Goal: Task Accomplishment & Management: Complete application form

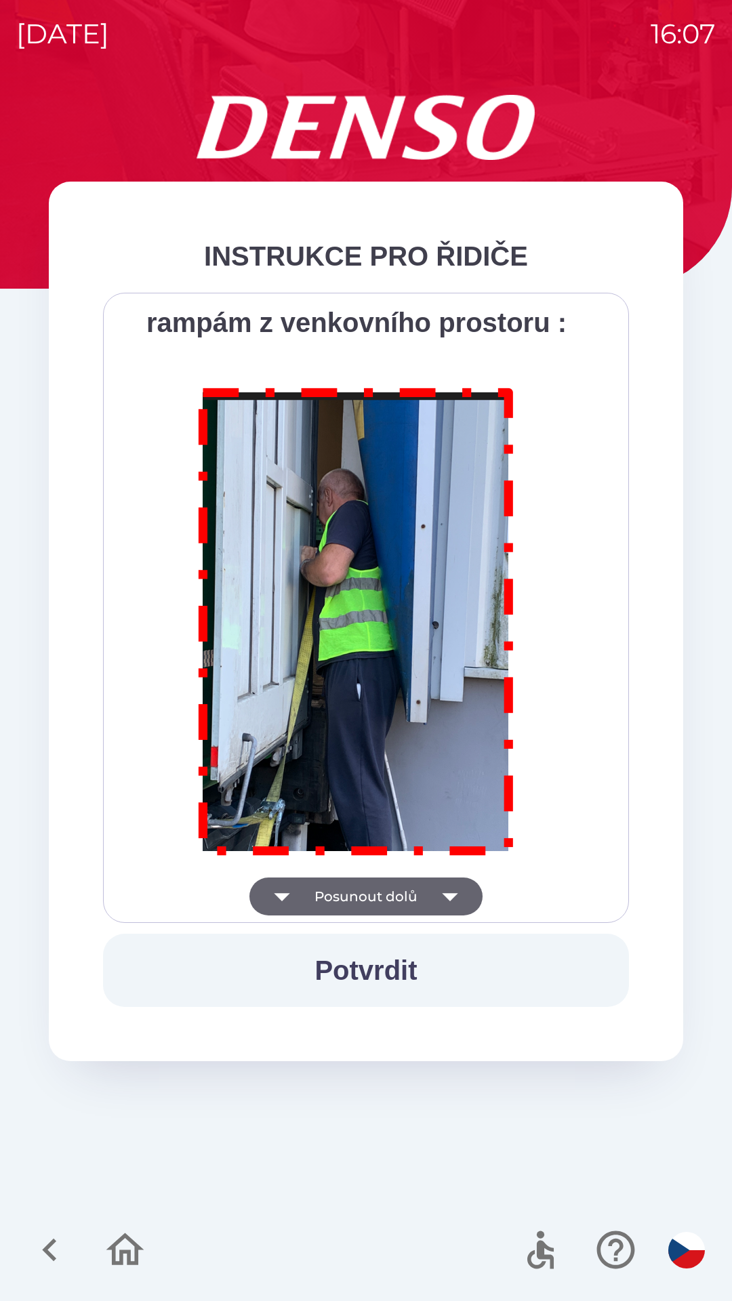
scroll to position [7616, 0]
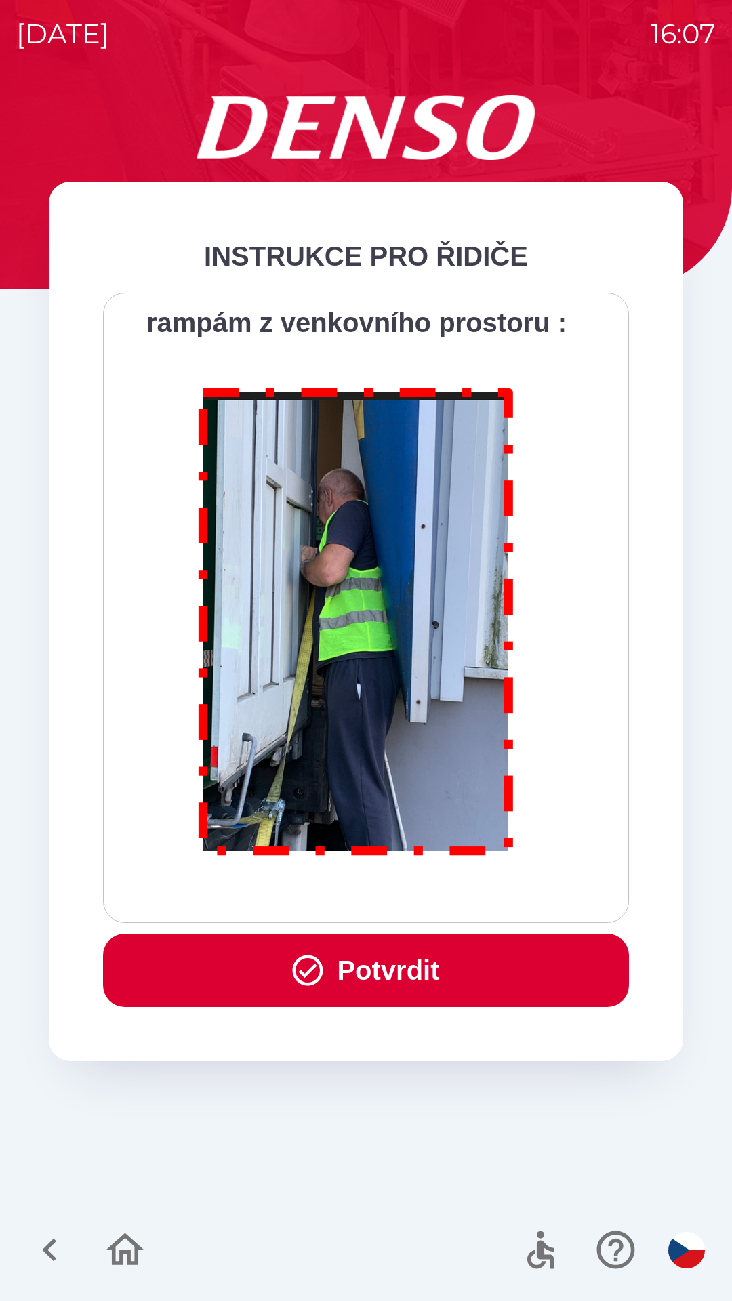
click at [411, 965] on button "Potvrdit" at bounding box center [366, 970] width 526 height 73
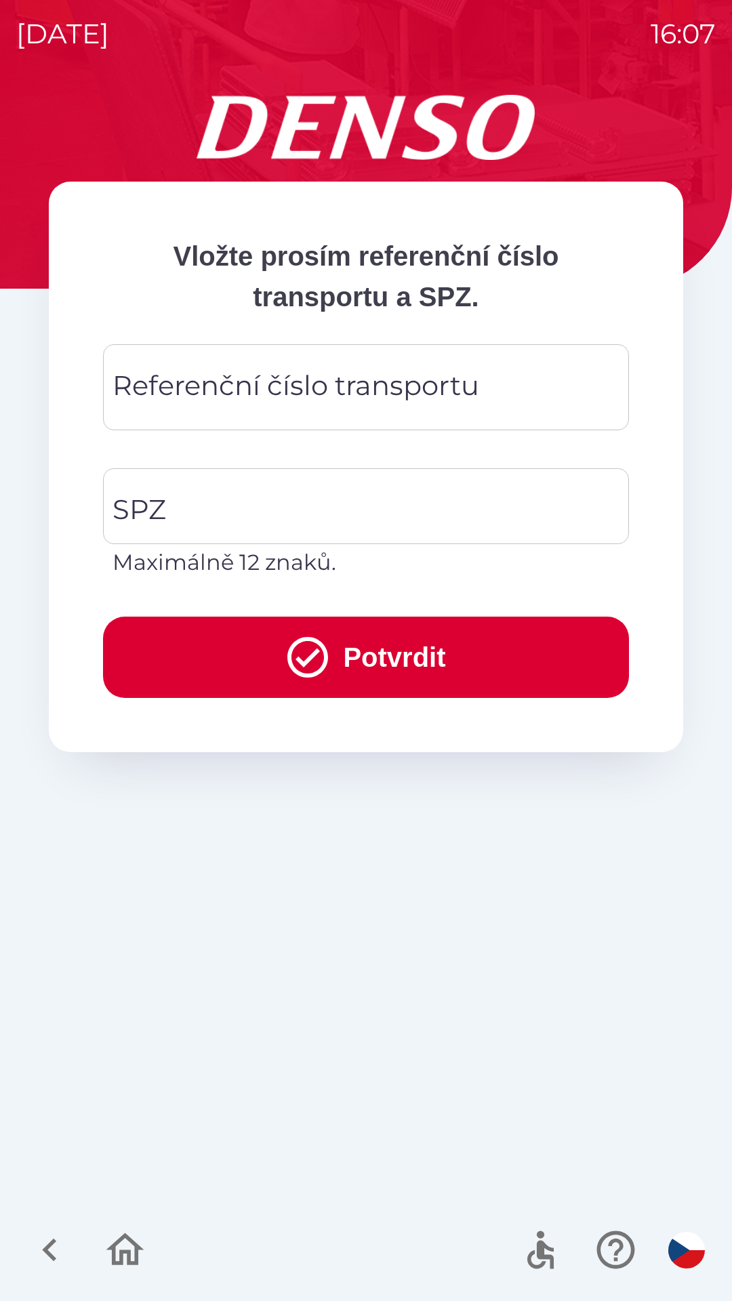
click at [253, 390] on div "Referenční číslo transportu Referenční číslo transportu" at bounding box center [366, 387] width 526 height 86
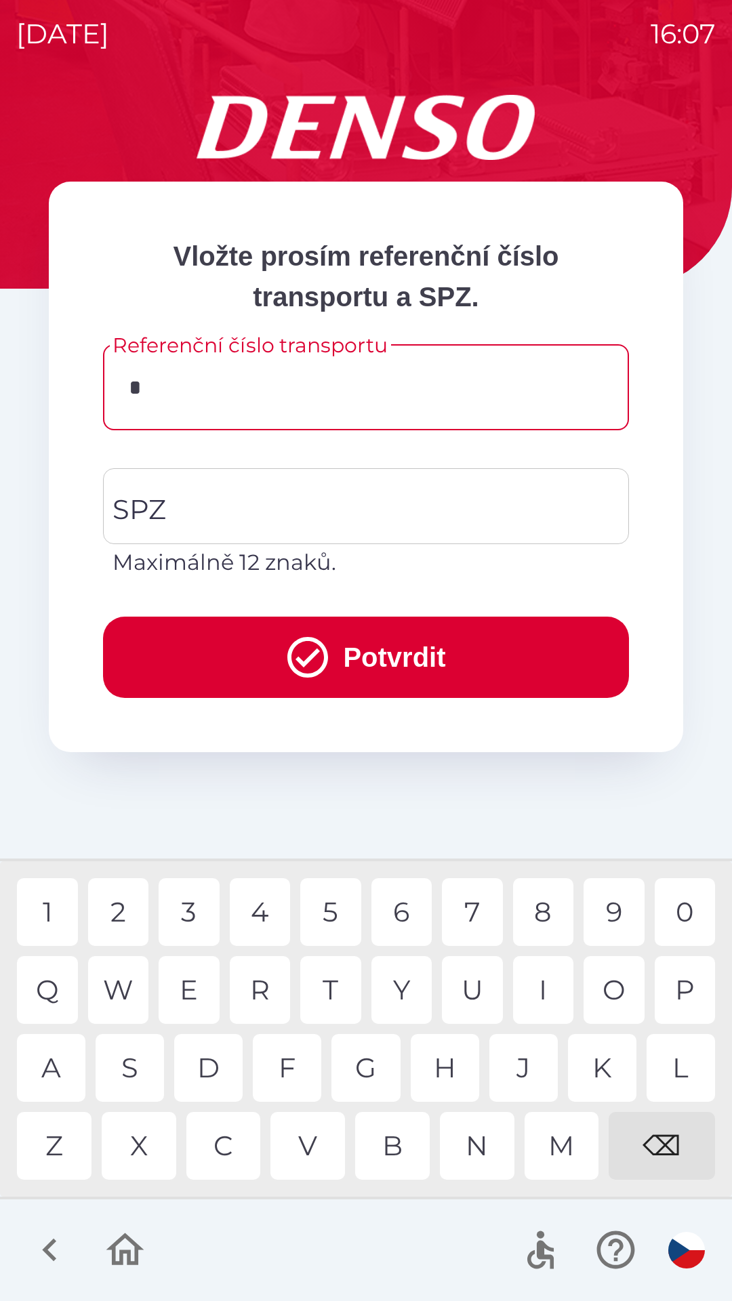
click at [227, 1151] on div "C" at bounding box center [223, 1146] width 75 height 68
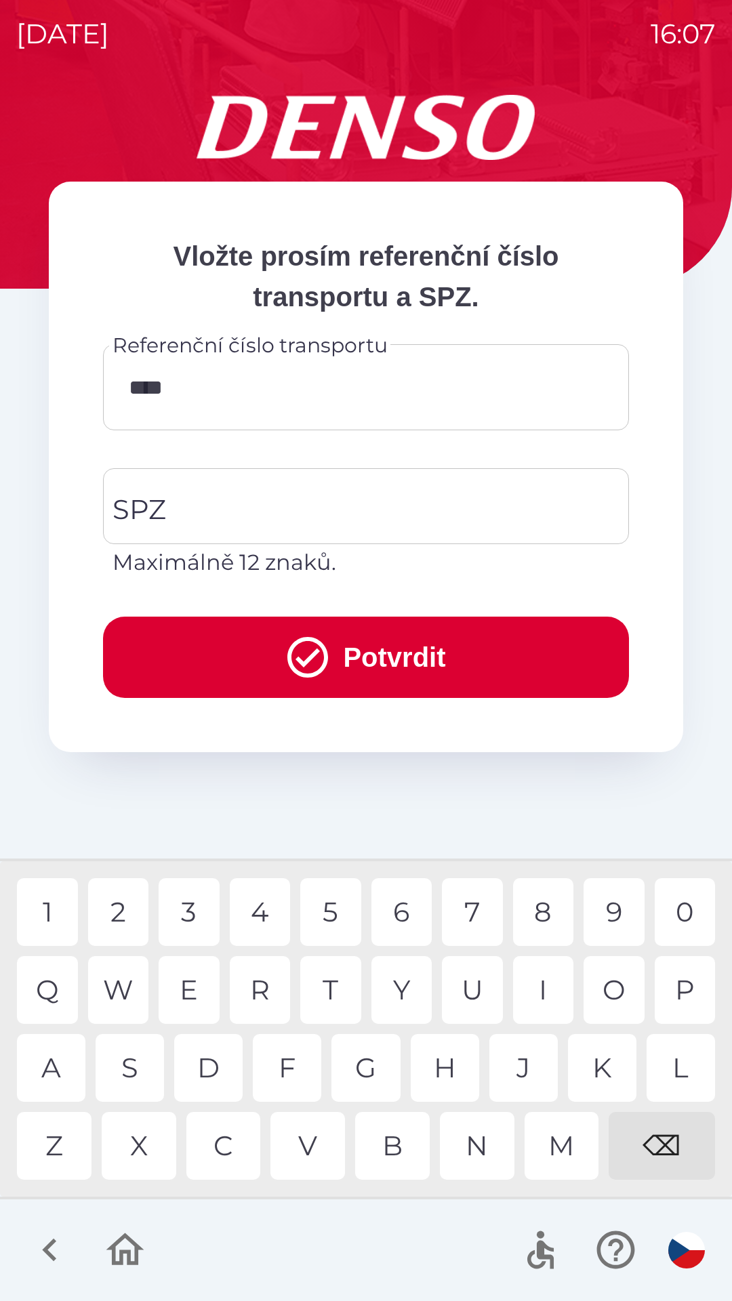
click at [184, 918] on div "3" at bounding box center [189, 912] width 61 height 68
click at [197, 908] on div "3" at bounding box center [189, 912] width 61 height 68
click at [123, 987] on div "W" at bounding box center [118, 990] width 61 height 68
type input "*********"
click at [310, 515] on input "SPZ" at bounding box center [355, 506] width 493 height 64
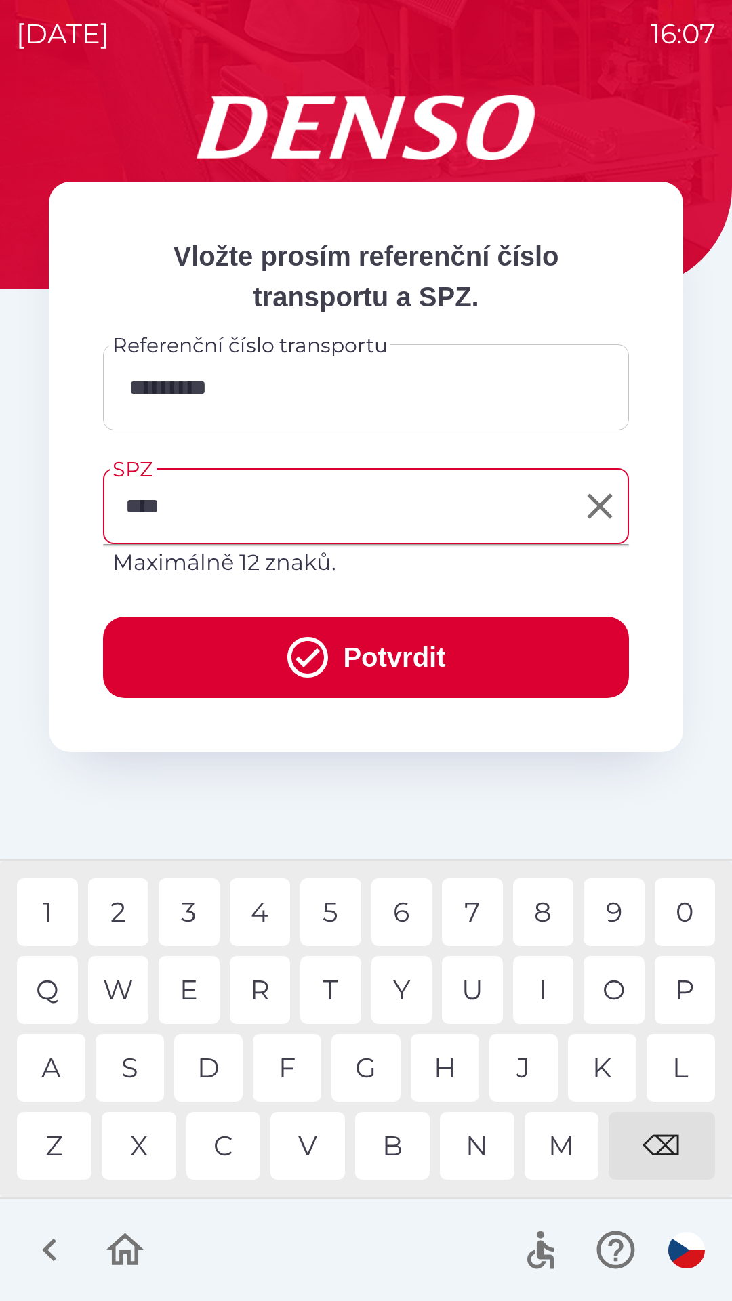
click at [680, 909] on div "0" at bounding box center [685, 912] width 61 height 68
click at [270, 915] on div "4" at bounding box center [260, 912] width 61 height 68
type input "*******"
click at [116, 919] on div "2" at bounding box center [118, 912] width 61 height 68
click at [382, 655] on button "Potvrdit" at bounding box center [366, 657] width 526 height 81
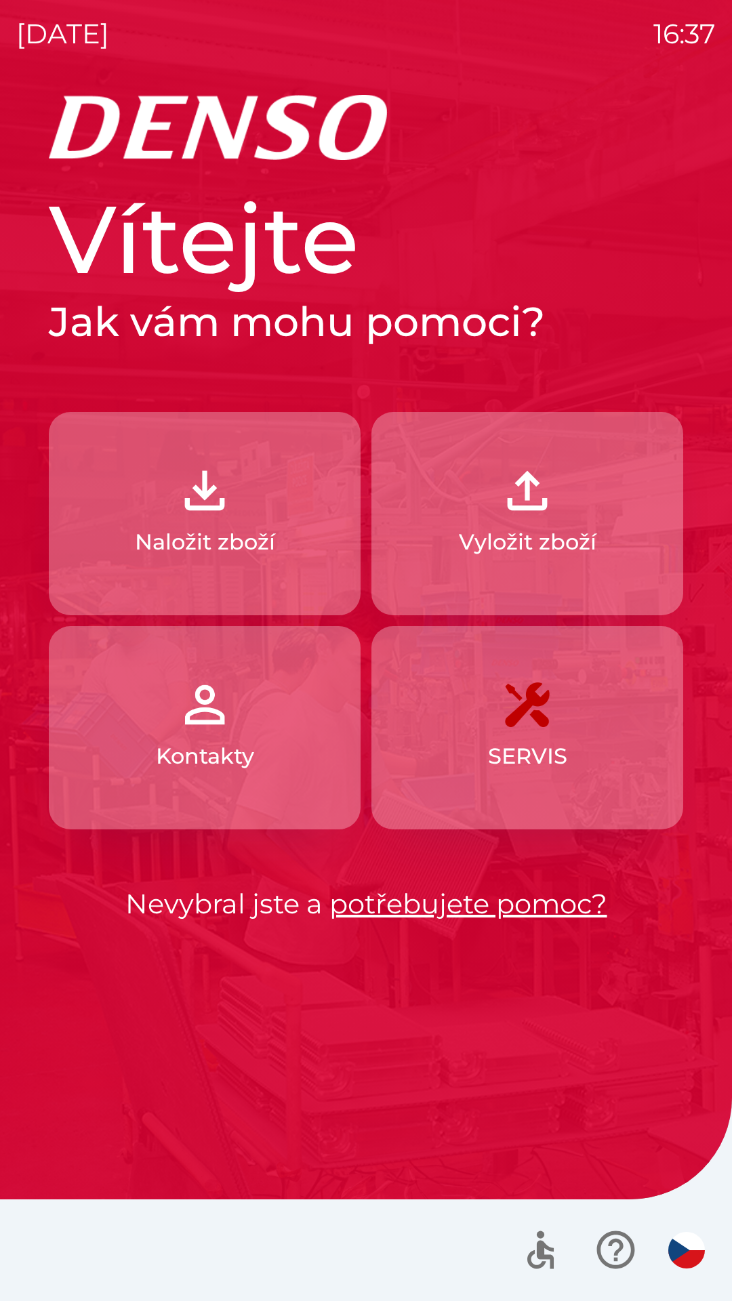
click at [207, 537] on p "Naložit zboží" at bounding box center [205, 542] width 140 height 33
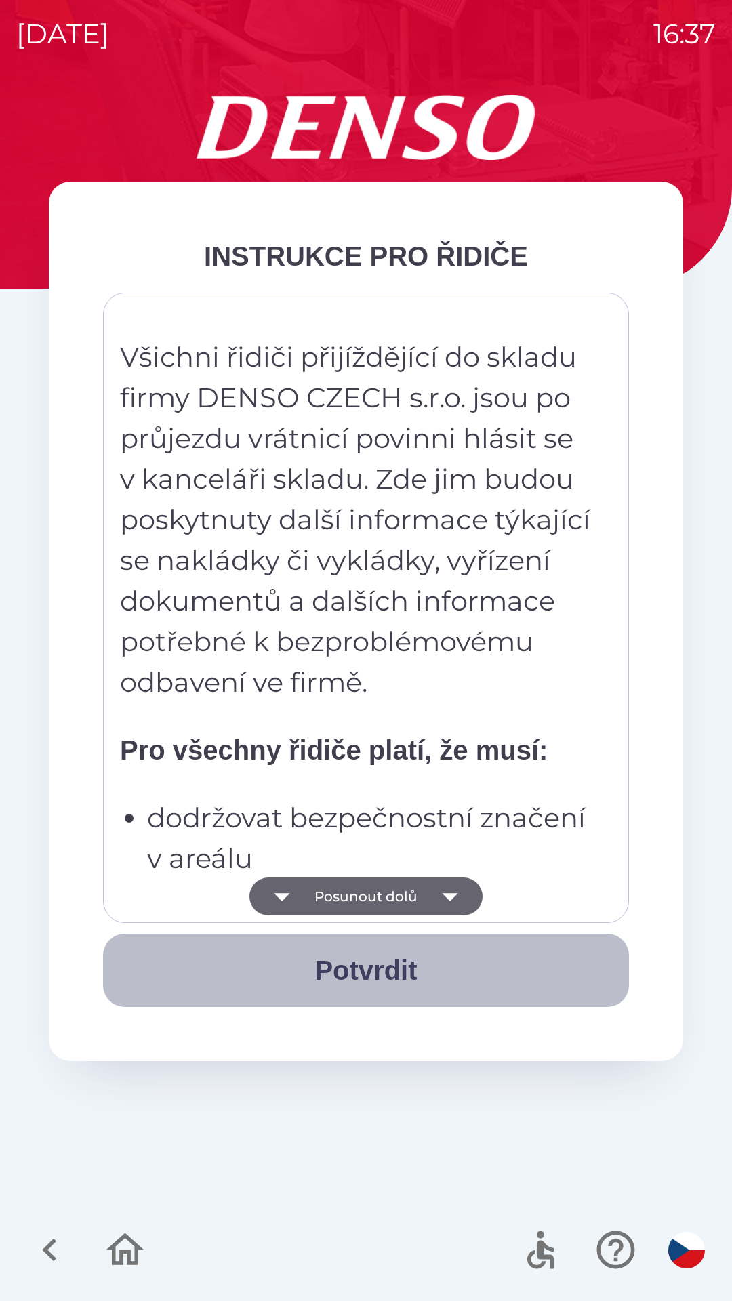
click at [387, 976] on button "Potvrdit" at bounding box center [366, 970] width 526 height 73
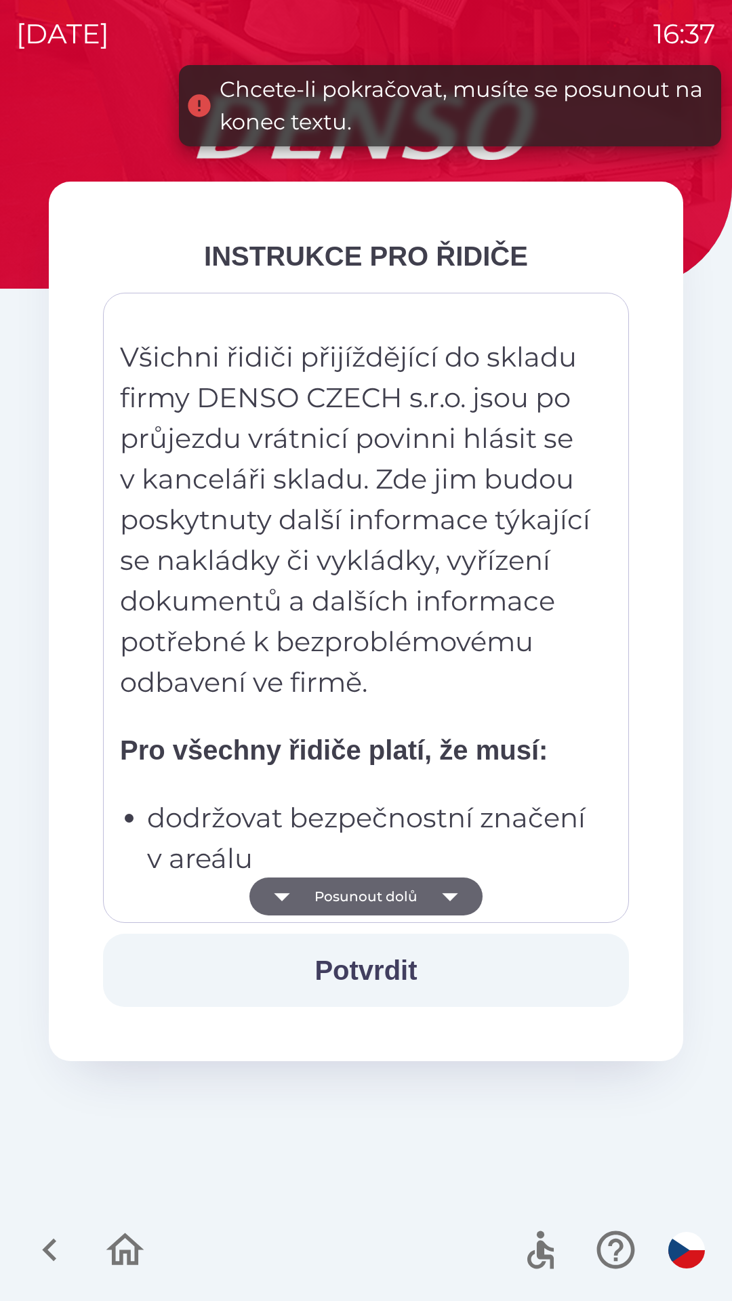
click at [390, 900] on button "Posunout dolů" at bounding box center [365, 897] width 233 height 38
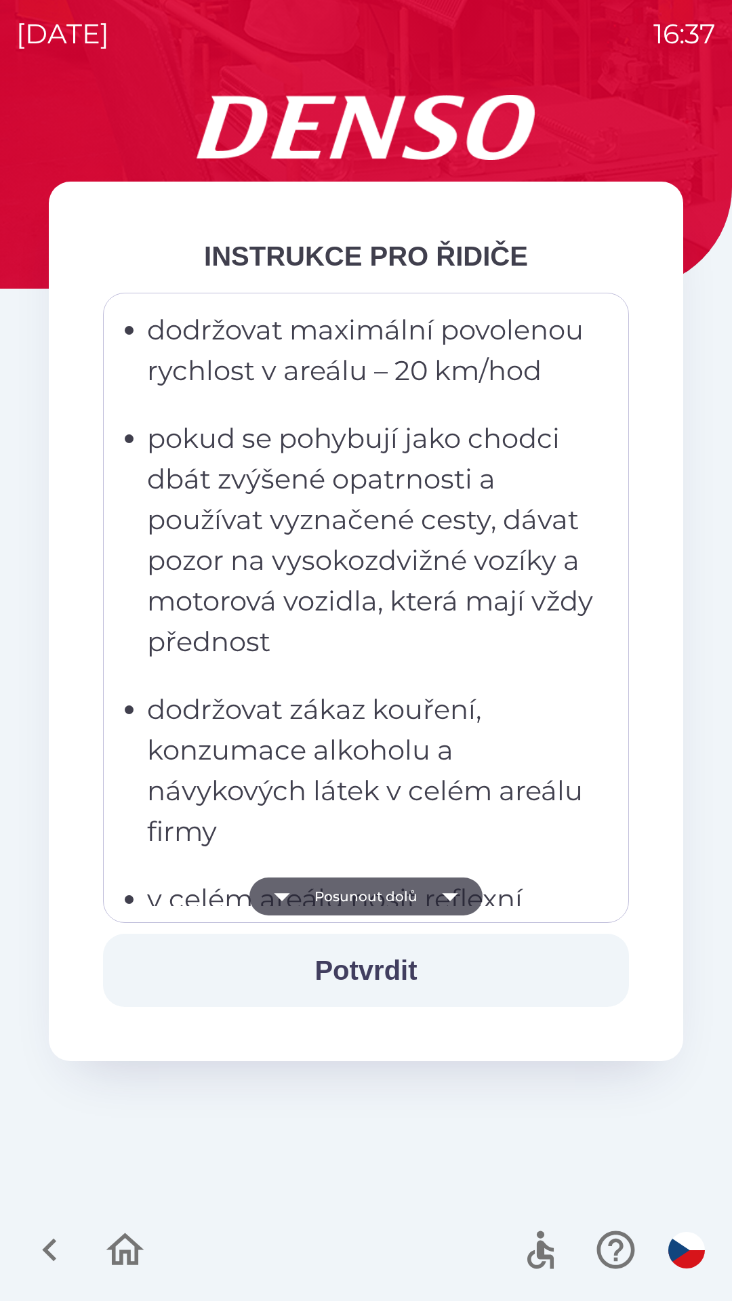
click at [379, 894] on button "Posunout dolů" at bounding box center [365, 897] width 233 height 38
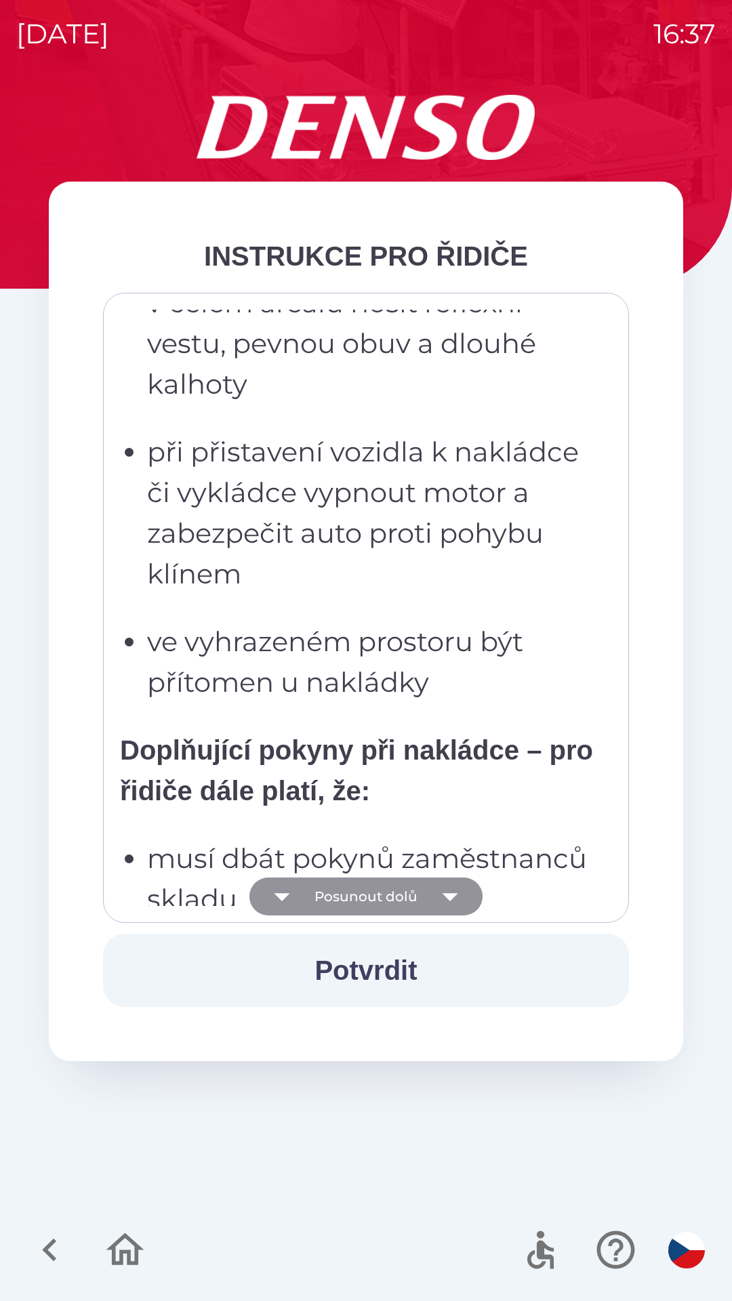
click at [383, 905] on button "Posunout dolů" at bounding box center [365, 897] width 233 height 38
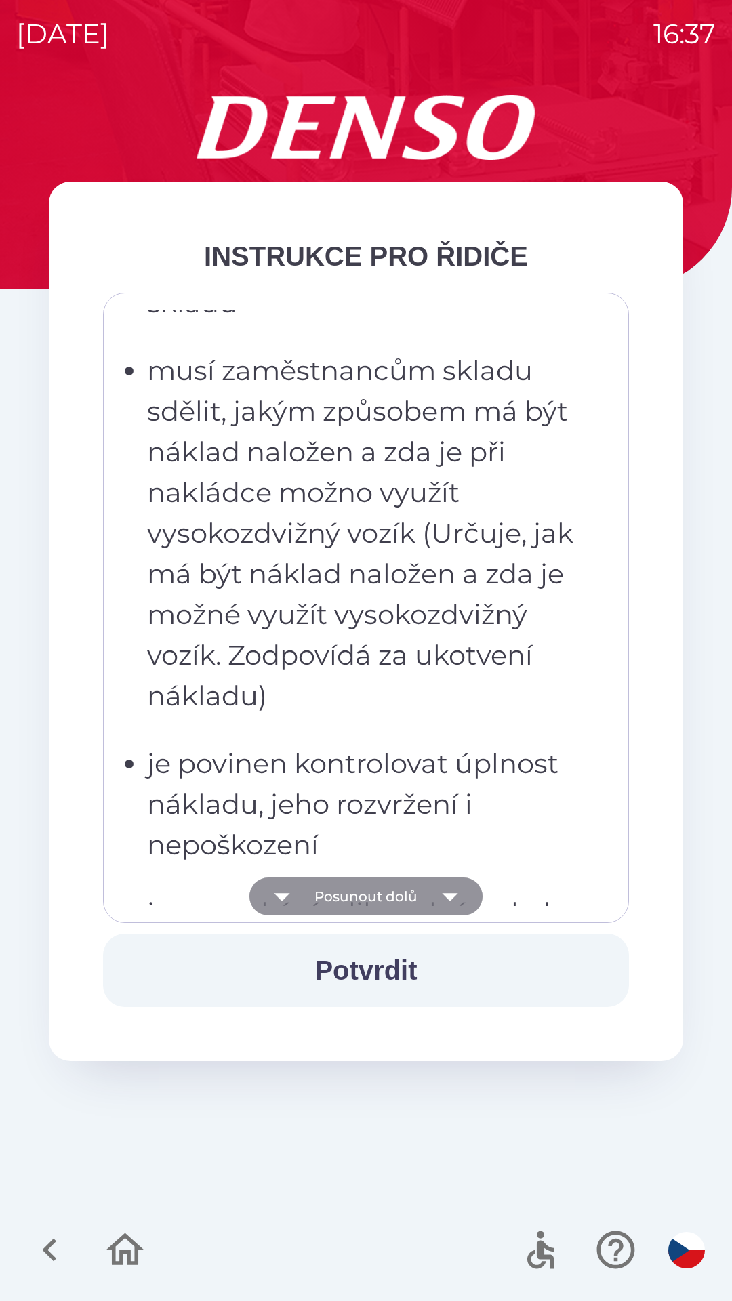
click at [381, 892] on button "Posunout dolů" at bounding box center [365, 897] width 233 height 38
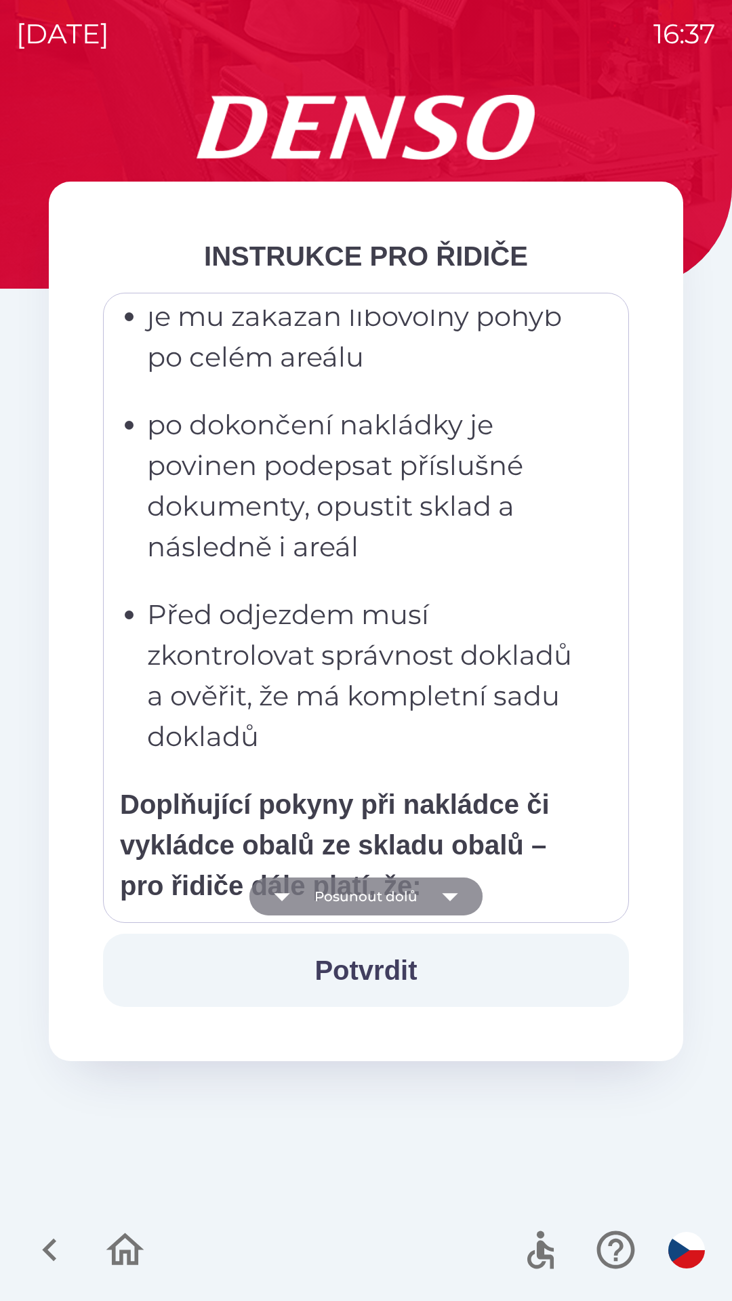
click at [379, 898] on button "Posunout dolů" at bounding box center [365, 897] width 233 height 38
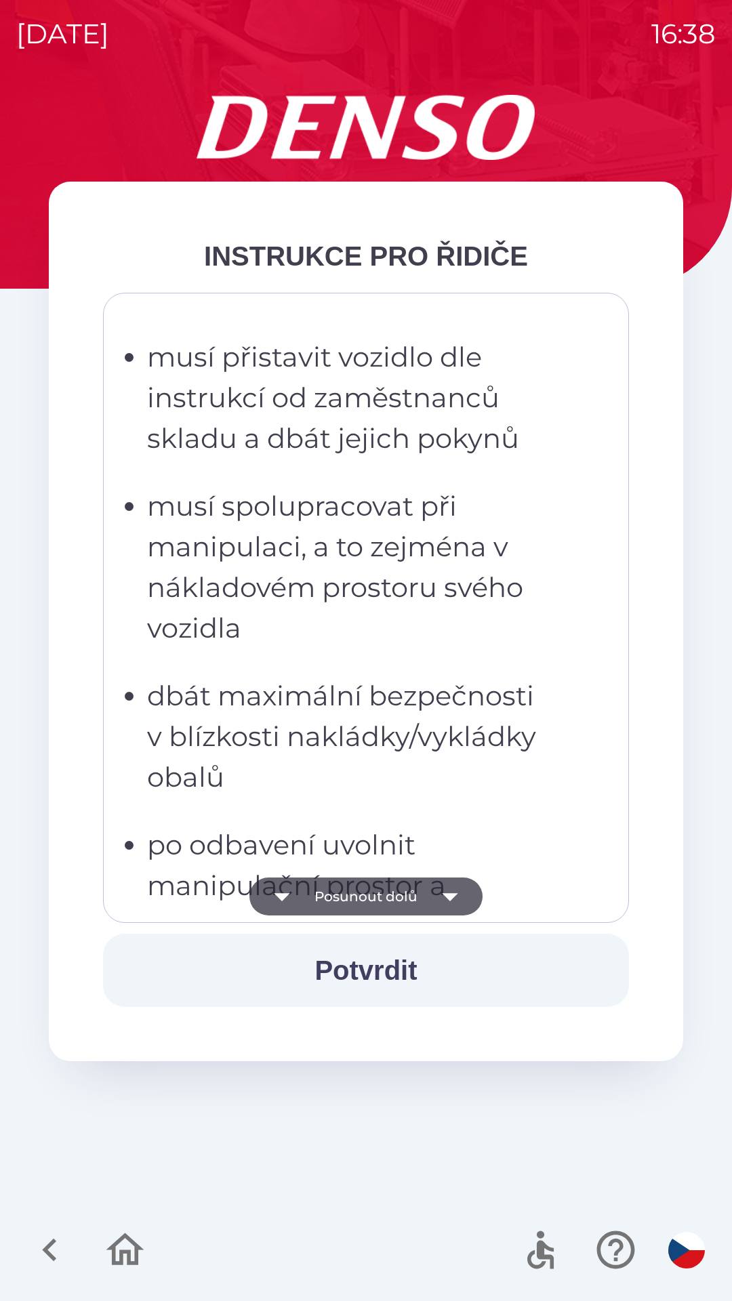
click at [393, 898] on button "Posunout dolů" at bounding box center [365, 897] width 233 height 38
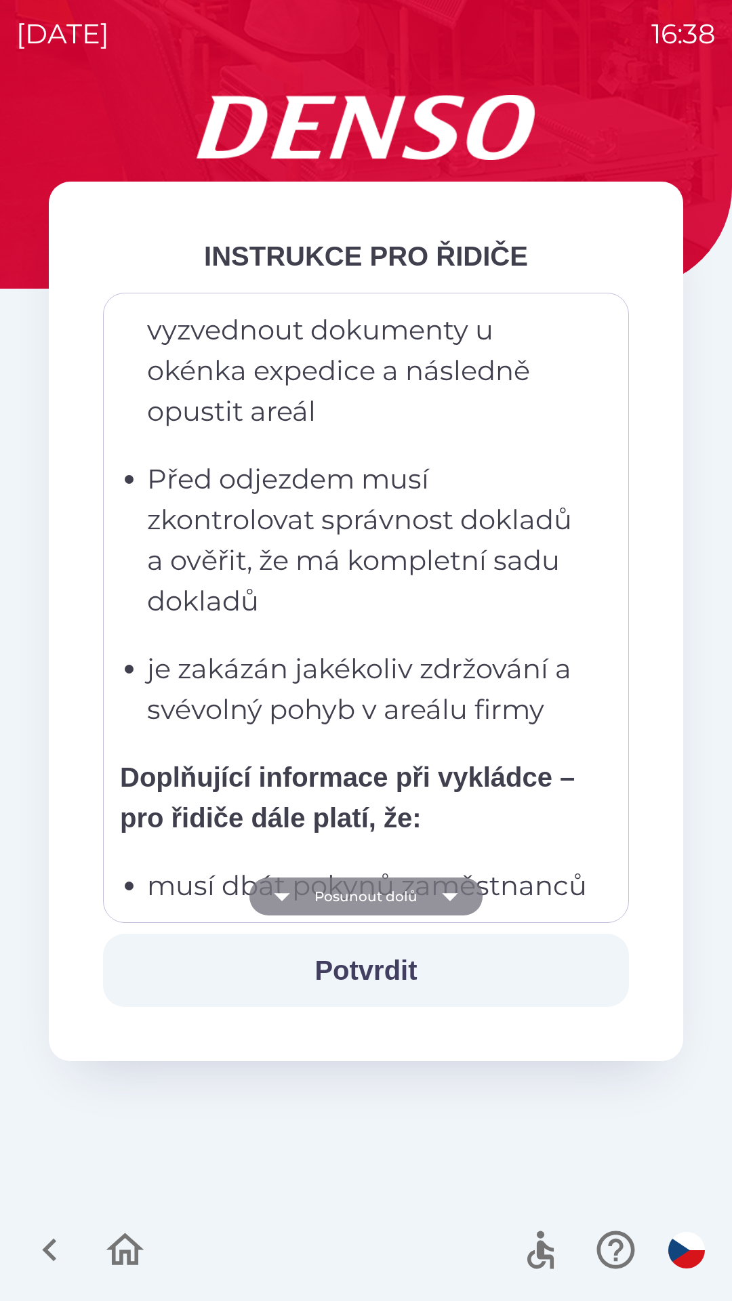
click at [385, 899] on button "Posunout dolů" at bounding box center [365, 897] width 233 height 38
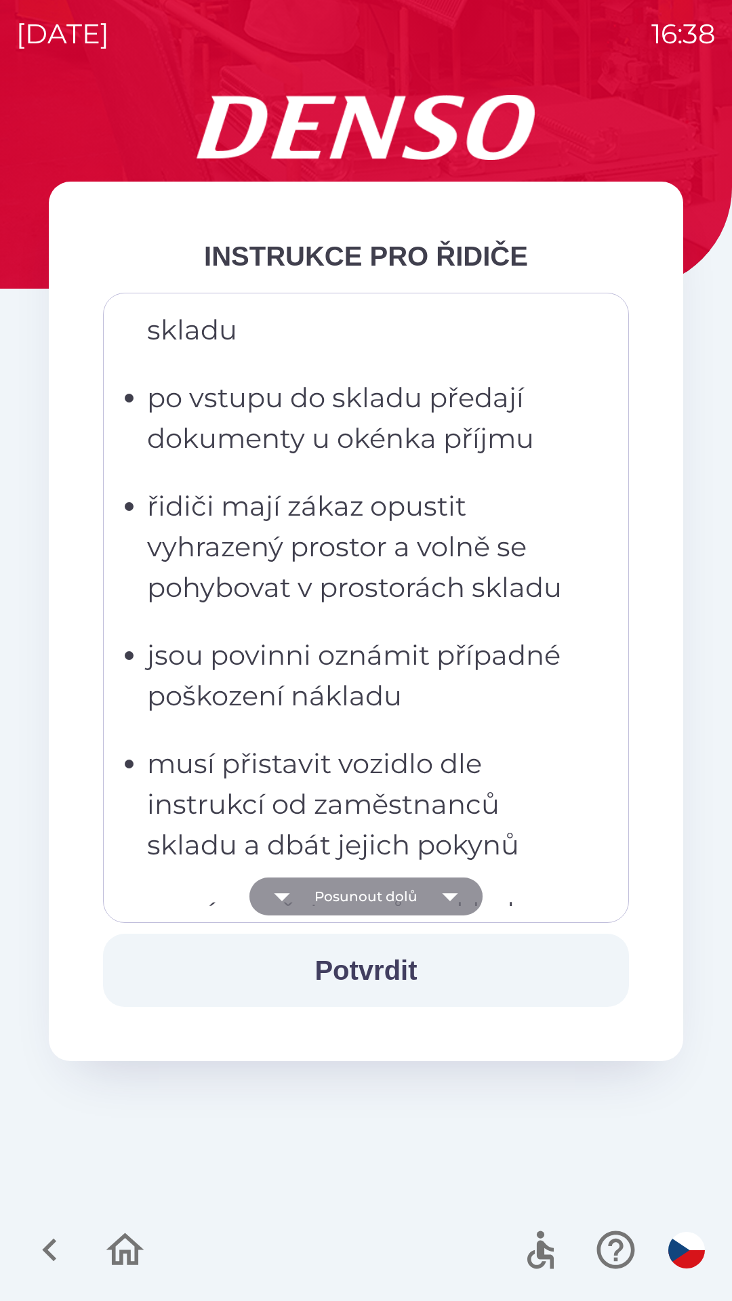
click at [379, 896] on button "Posunout dolů" at bounding box center [365, 897] width 233 height 38
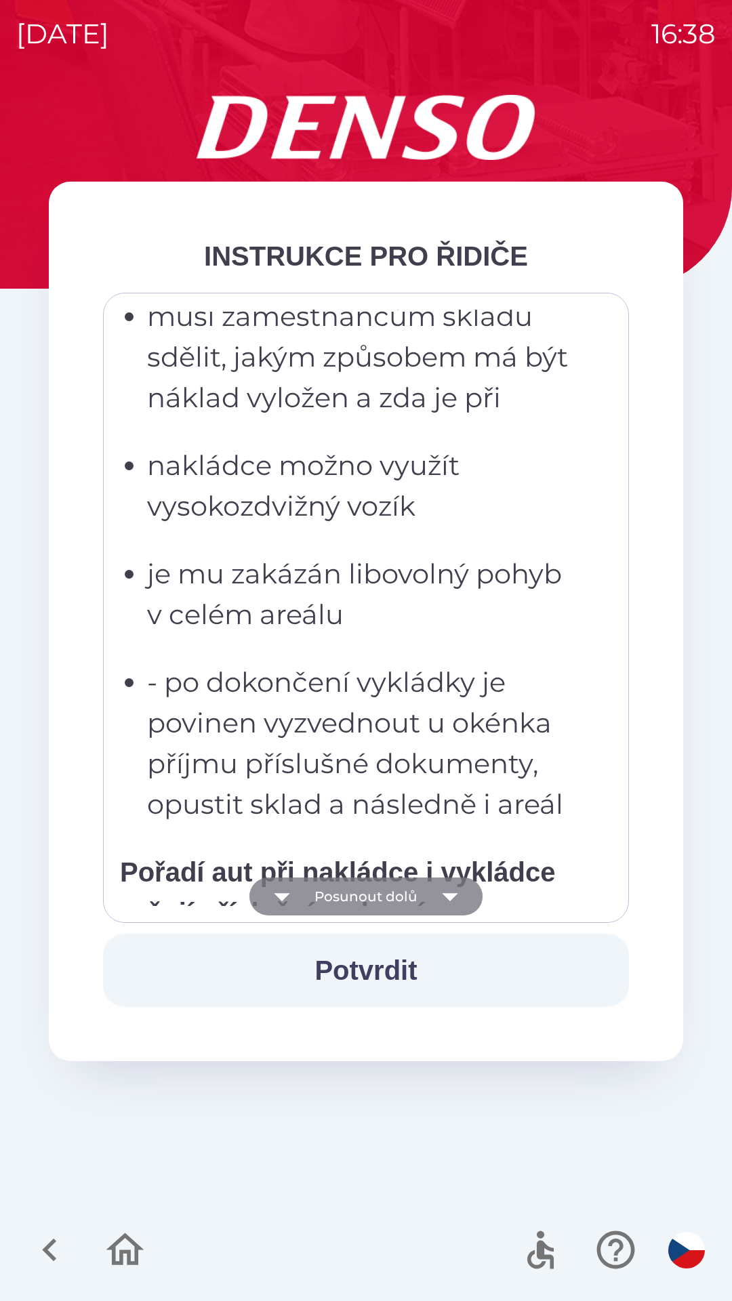
click at [389, 895] on button "Posunout dolů" at bounding box center [365, 897] width 233 height 38
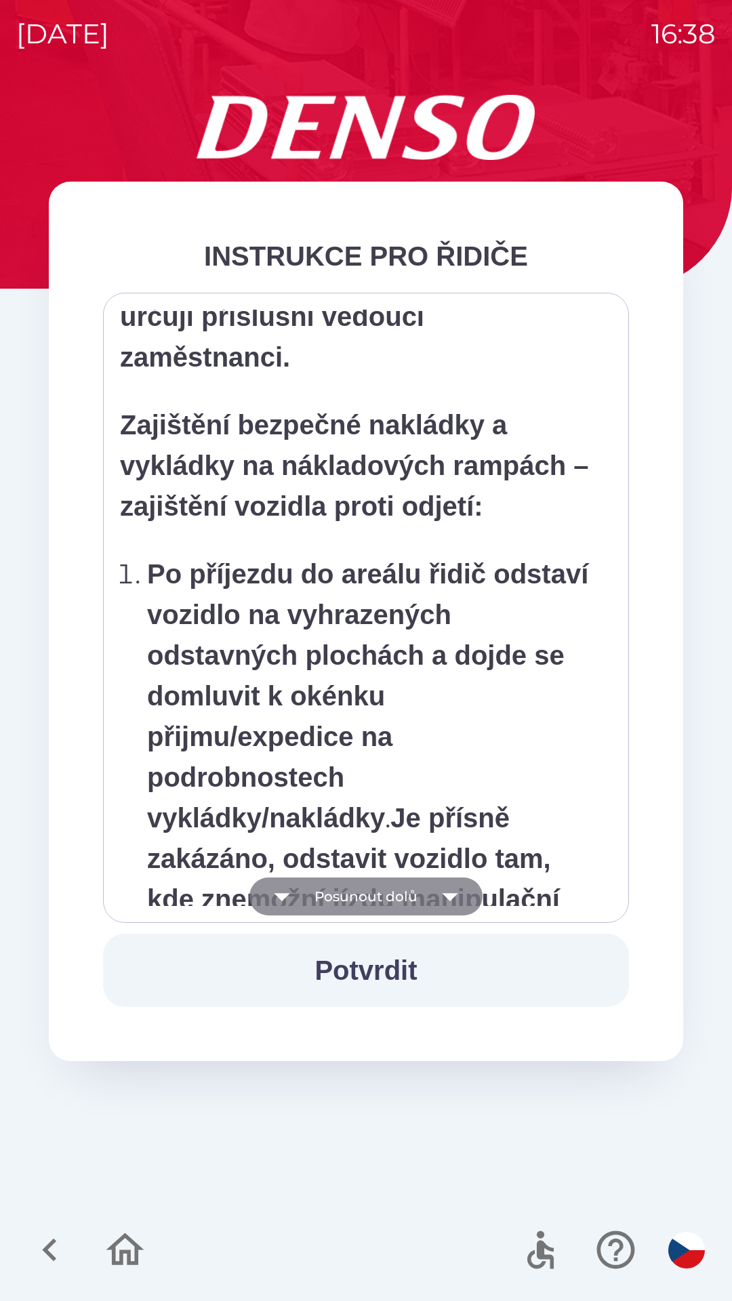
click at [388, 909] on button "Posunout dolů" at bounding box center [365, 897] width 233 height 38
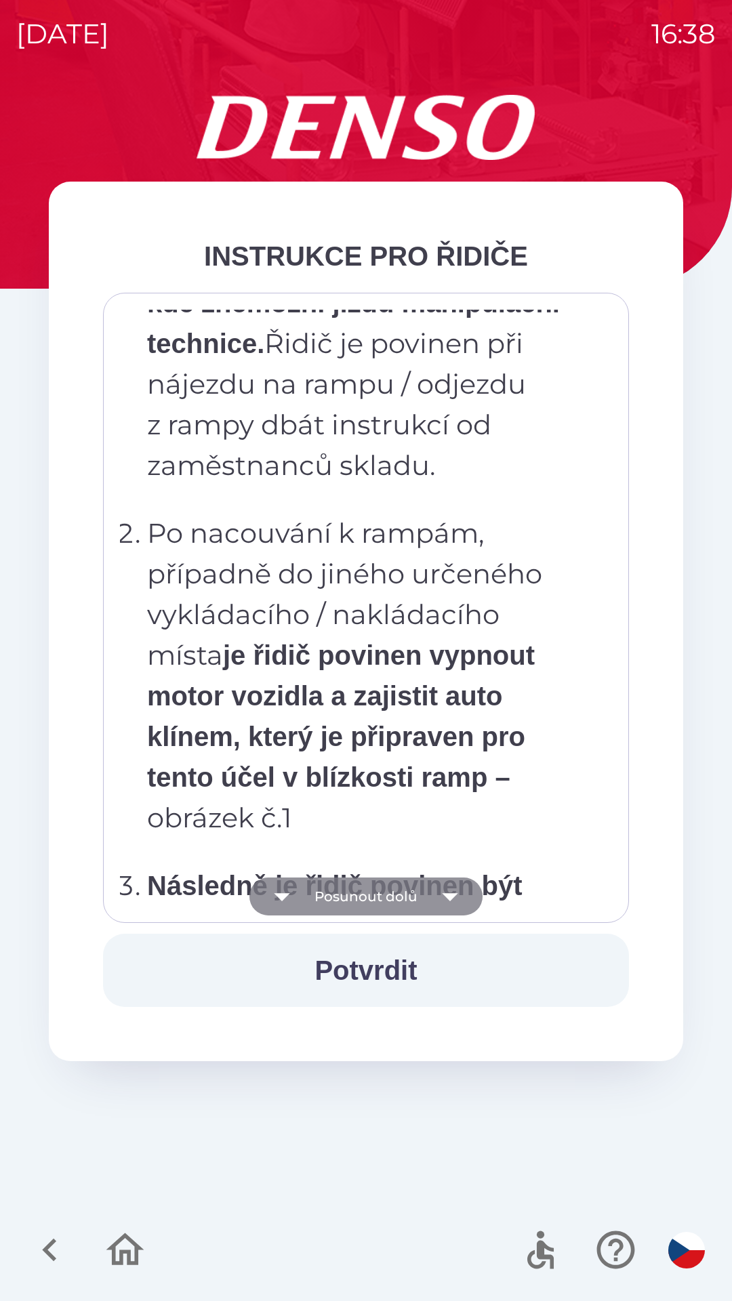
click at [392, 896] on button "Posunout dolů" at bounding box center [365, 897] width 233 height 38
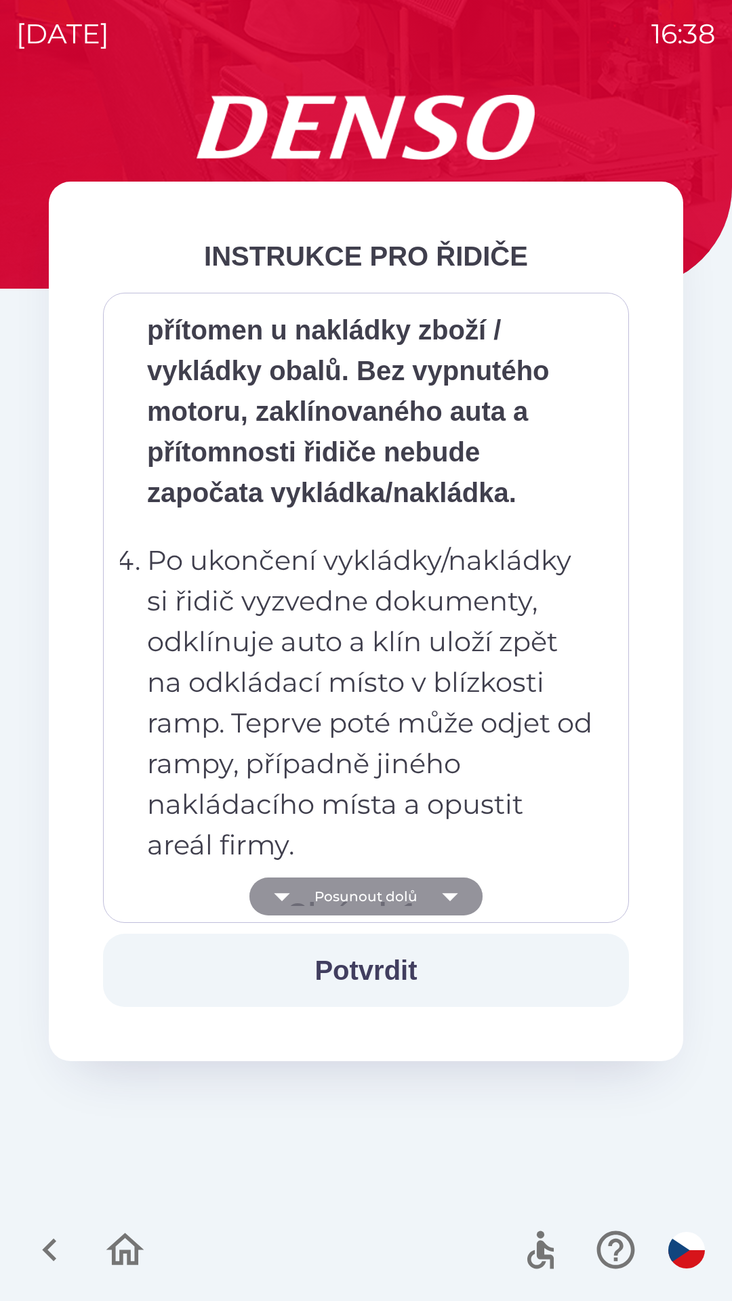
click at [379, 907] on button "Posunout dolů" at bounding box center [365, 897] width 233 height 38
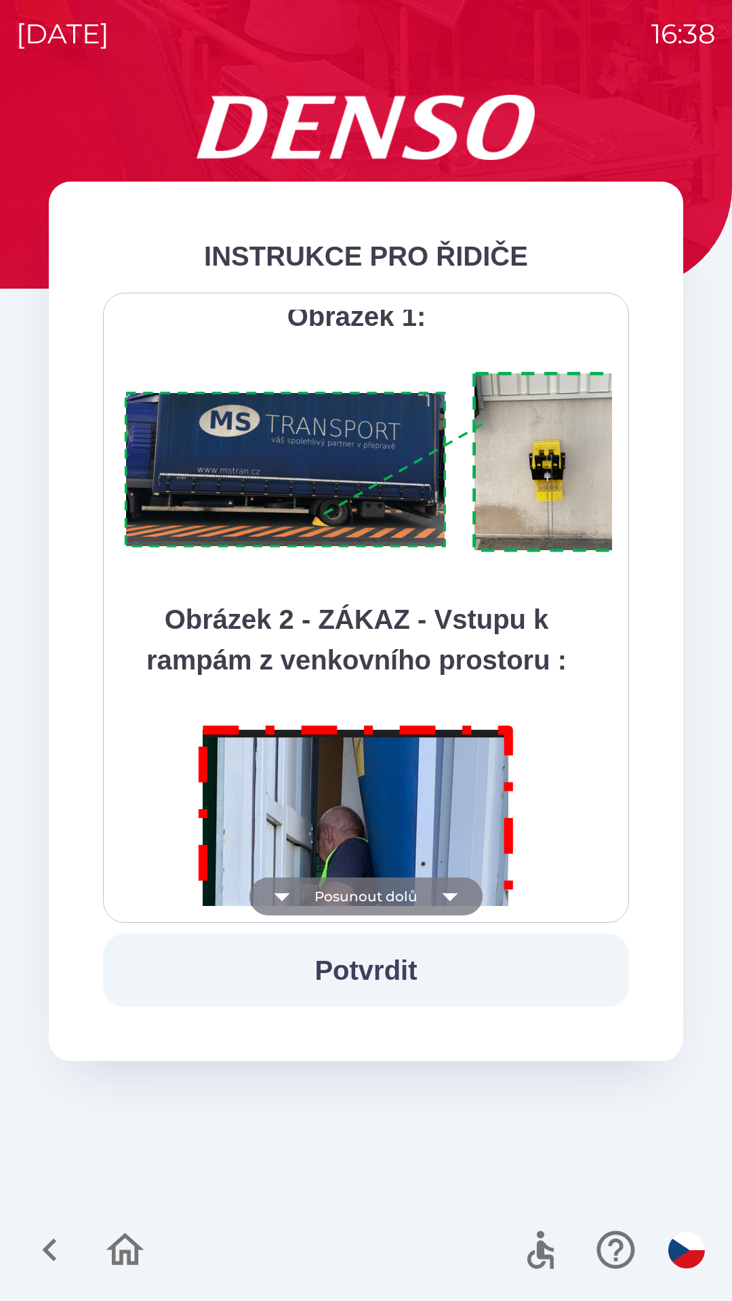
click at [377, 886] on button "Posunout dolů" at bounding box center [365, 897] width 233 height 38
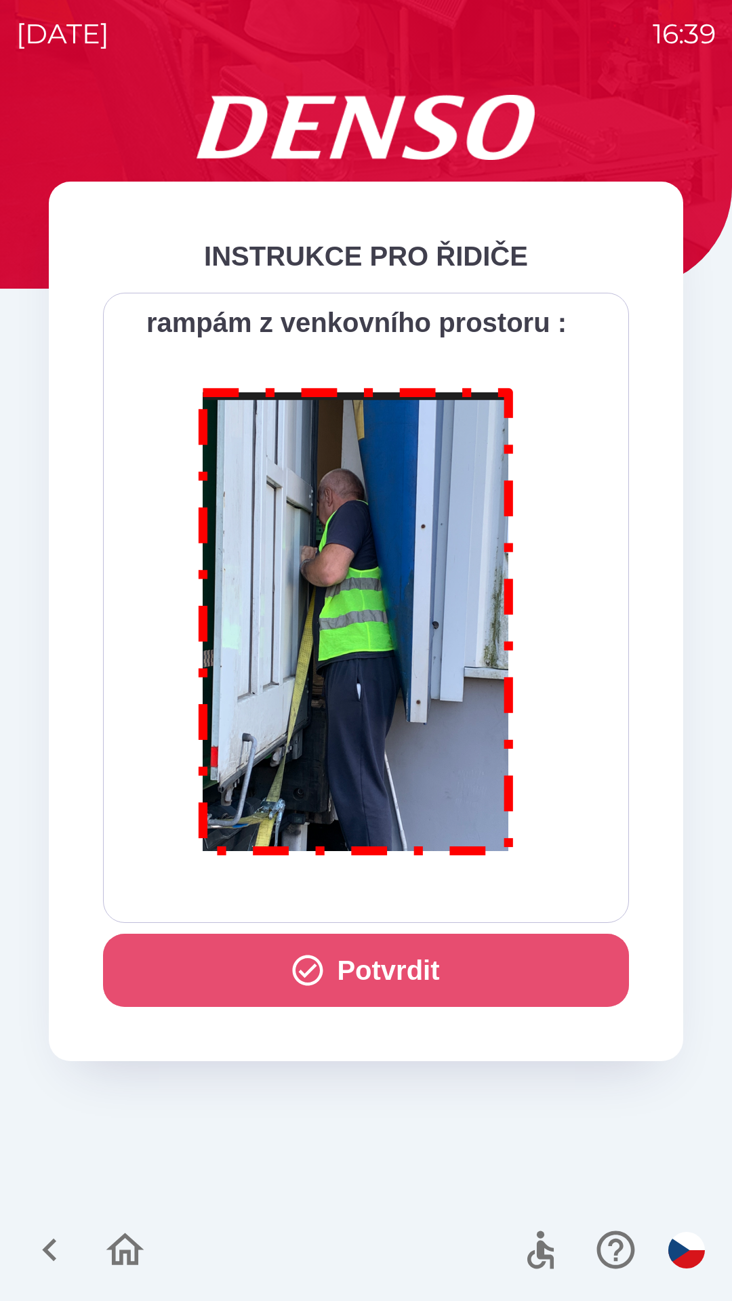
click at [377, 974] on button "Potvrdit" at bounding box center [366, 970] width 526 height 73
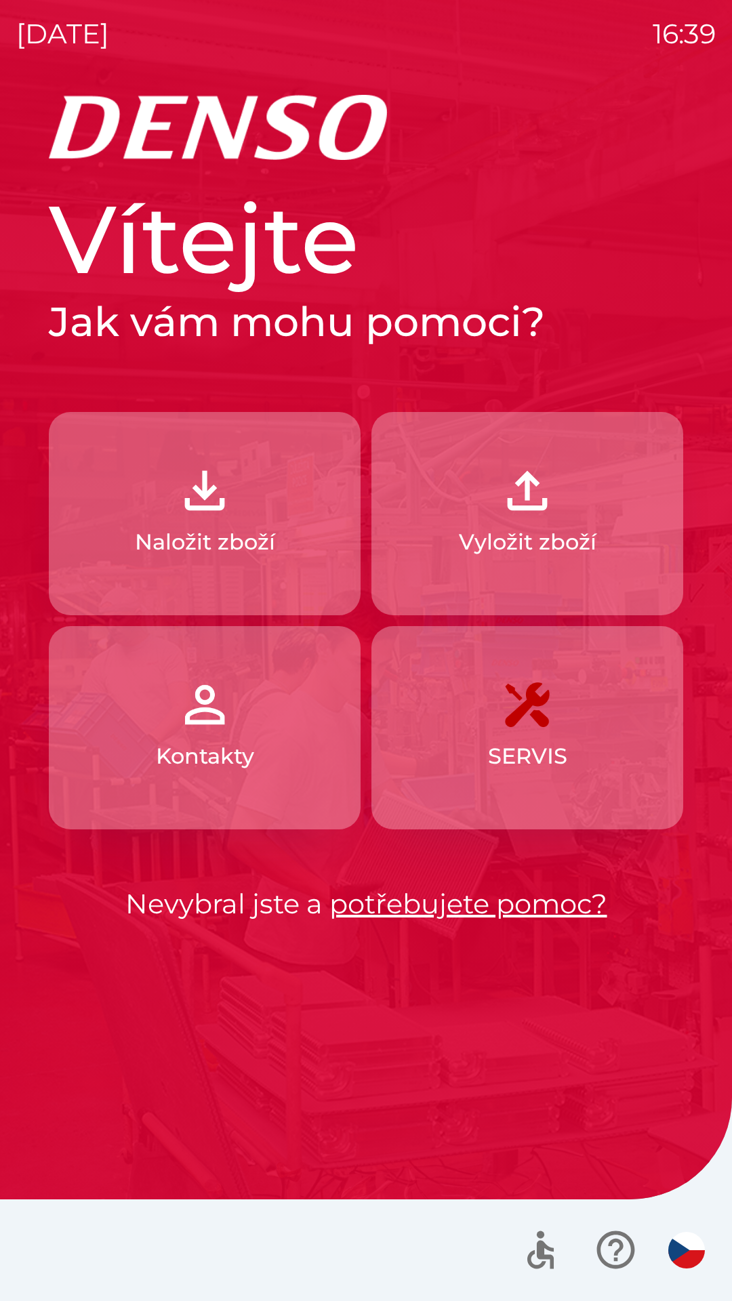
click at [211, 507] on img "button" at bounding box center [205, 491] width 60 height 60
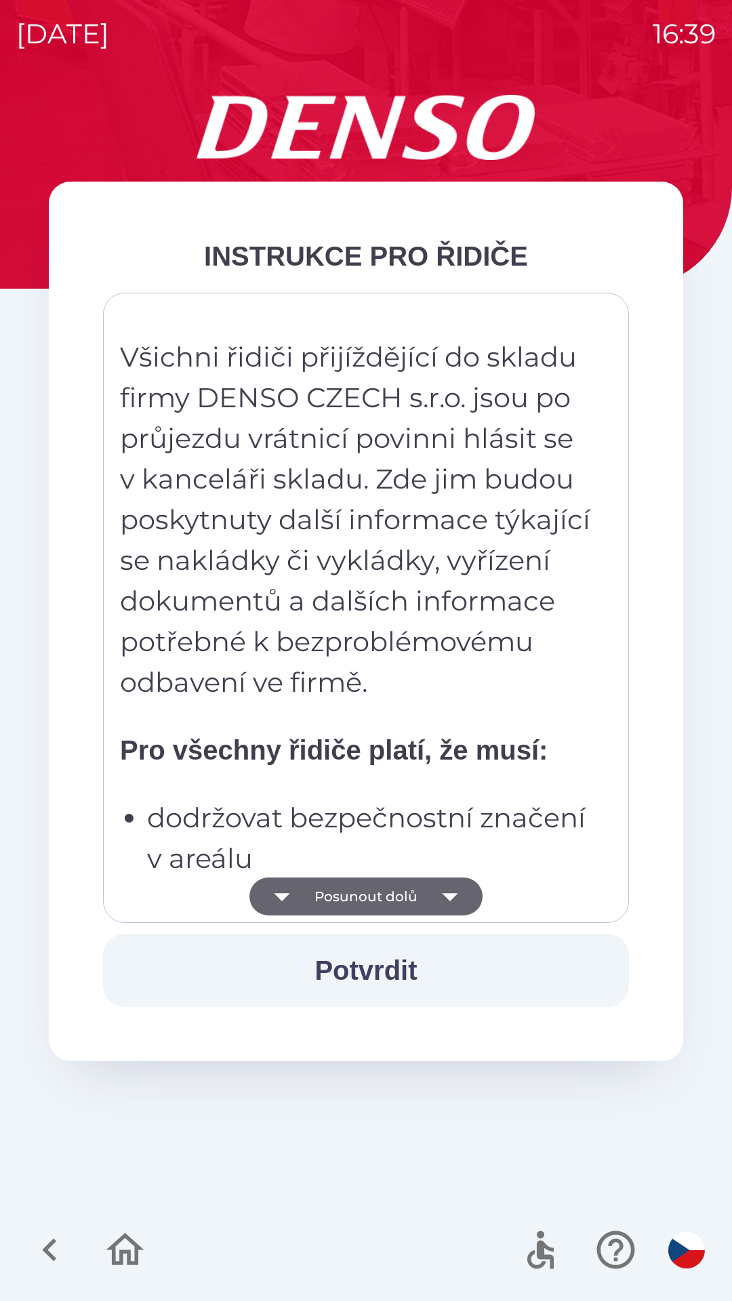
click at [395, 892] on button "Posunout dolů" at bounding box center [365, 897] width 233 height 38
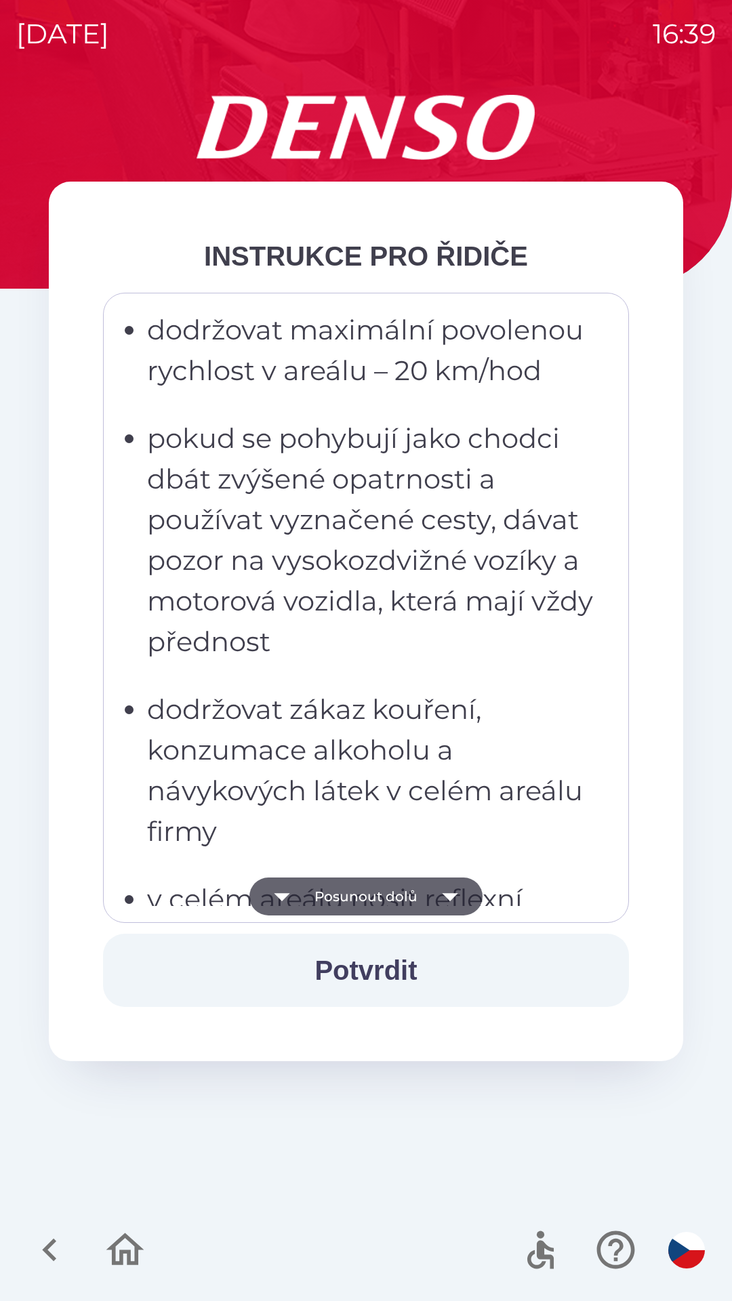
click at [392, 892] on button "Posunout dolů" at bounding box center [365, 897] width 233 height 38
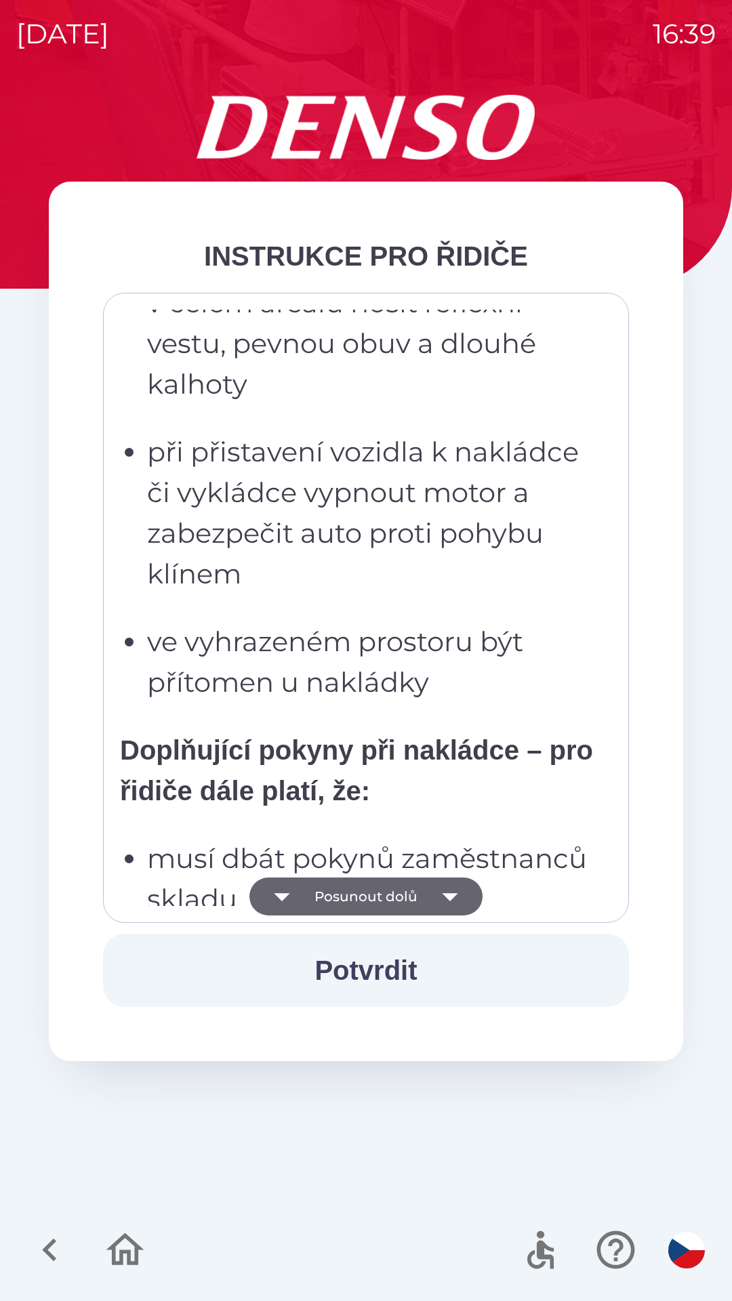
click at [384, 895] on button "Posunout dolů" at bounding box center [365, 897] width 233 height 38
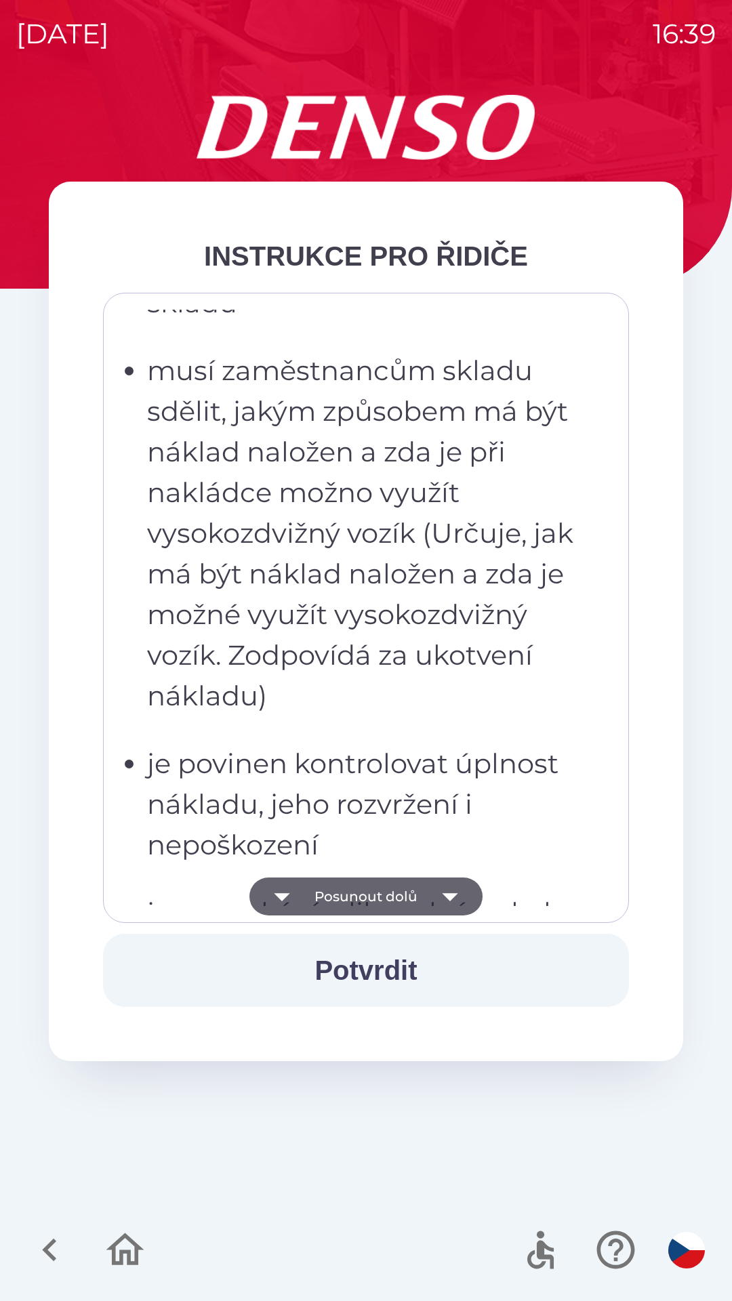
click at [381, 894] on button "Posunout dolů" at bounding box center [365, 897] width 233 height 38
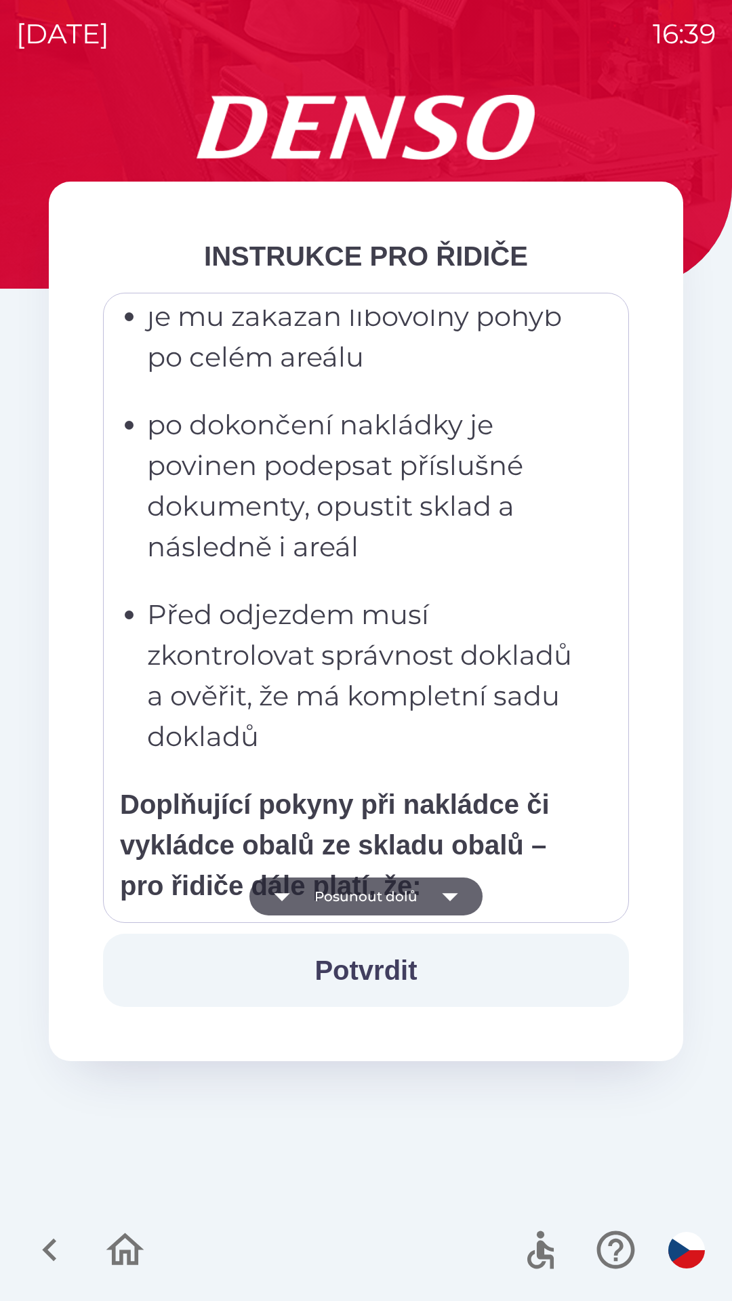
click at [384, 894] on button "Posunout dolů" at bounding box center [365, 897] width 233 height 38
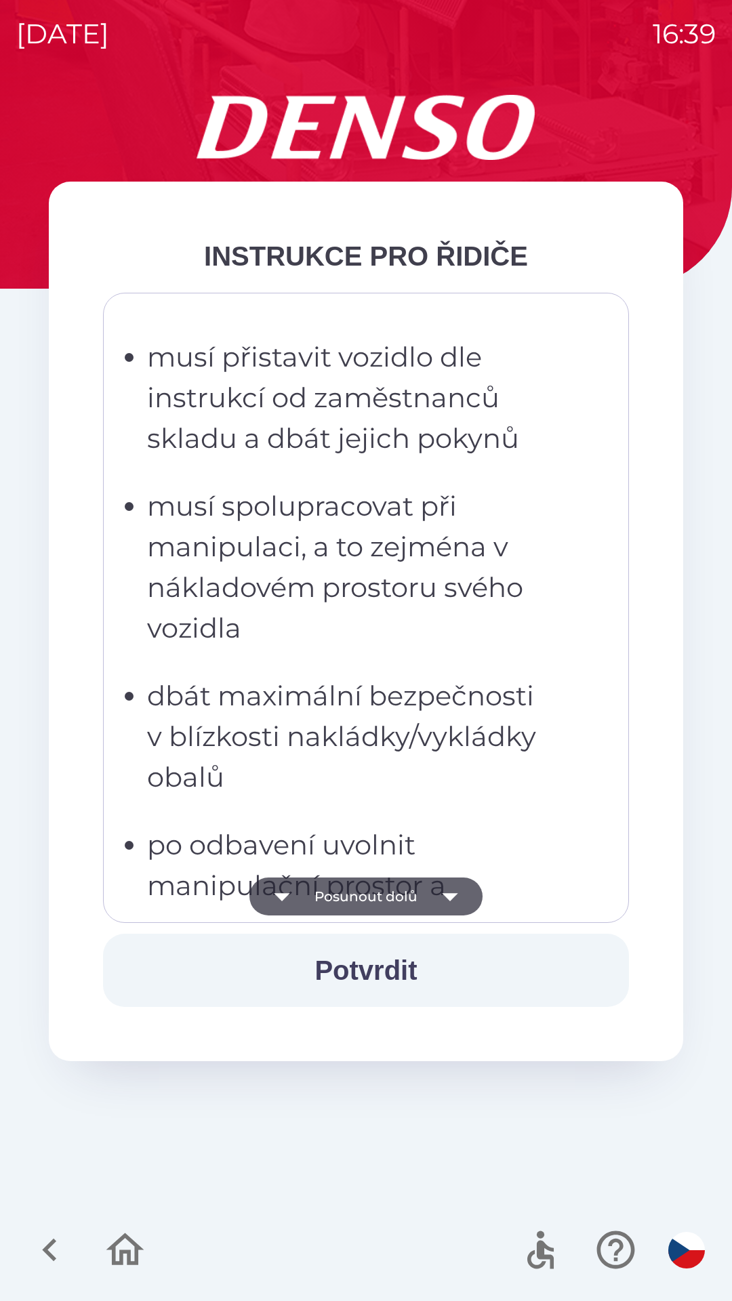
click at [382, 895] on button "Posunout dolů" at bounding box center [365, 897] width 233 height 38
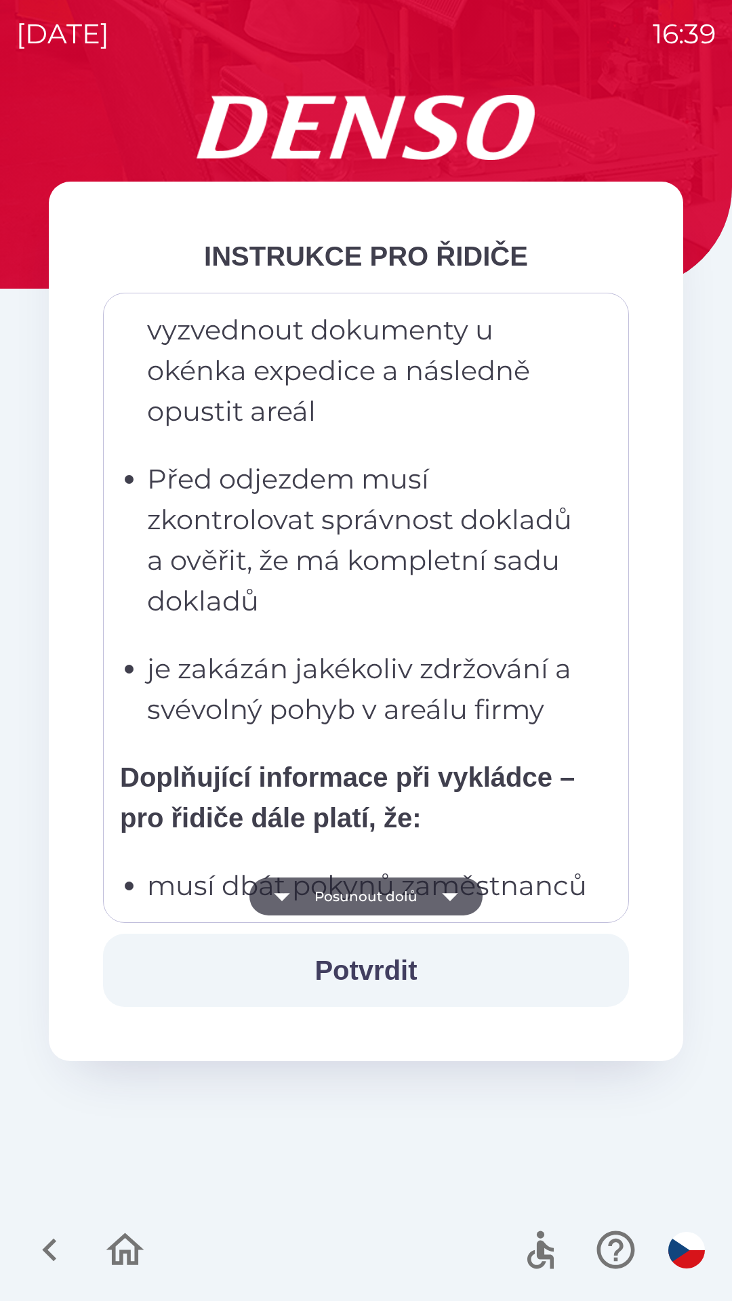
click at [378, 895] on button "Posunout dolů" at bounding box center [365, 897] width 233 height 38
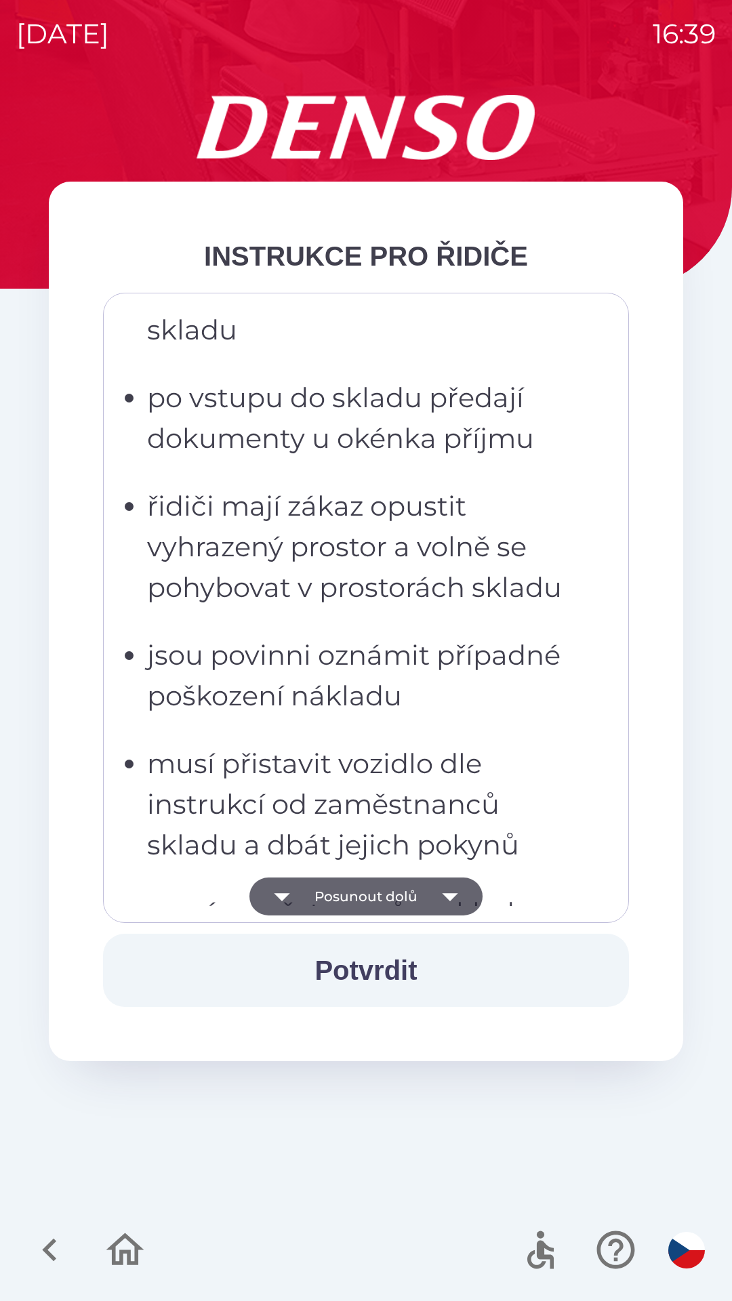
click at [378, 895] on button "Posunout dolů" at bounding box center [365, 897] width 233 height 38
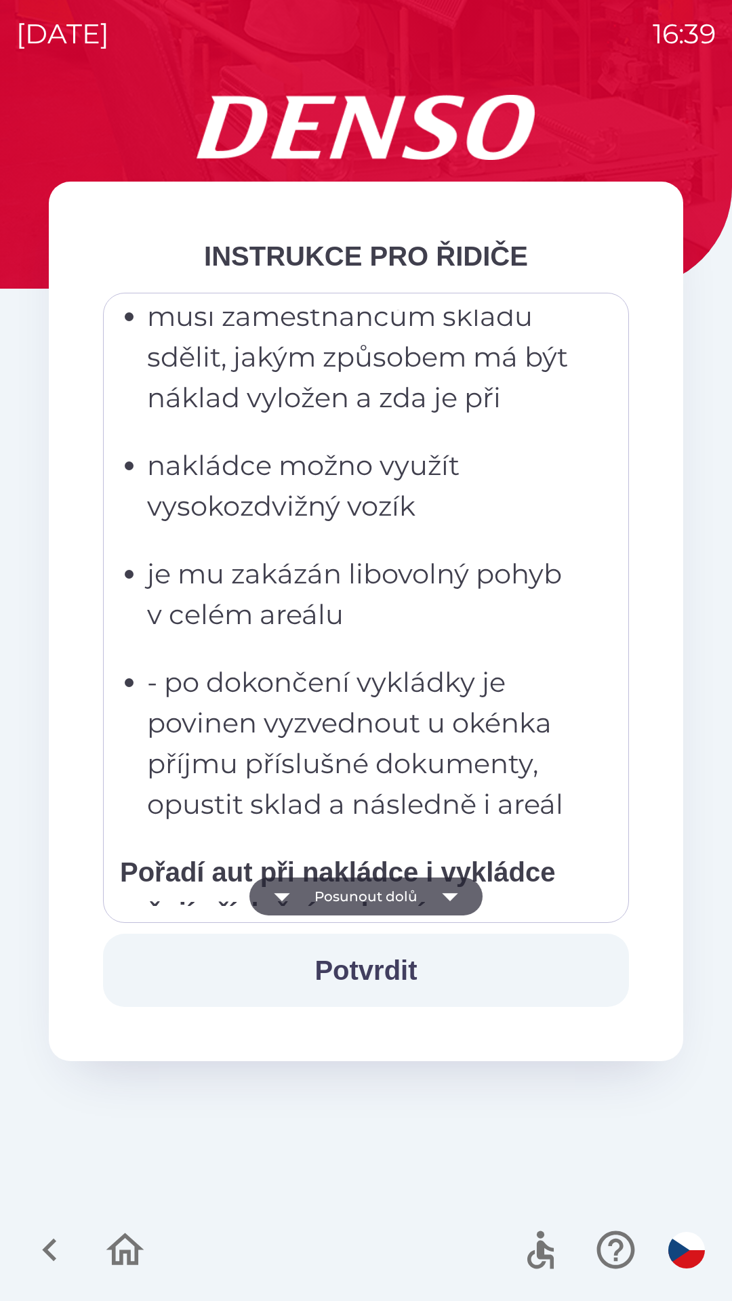
click at [378, 895] on button "Posunout dolů" at bounding box center [365, 897] width 233 height 38
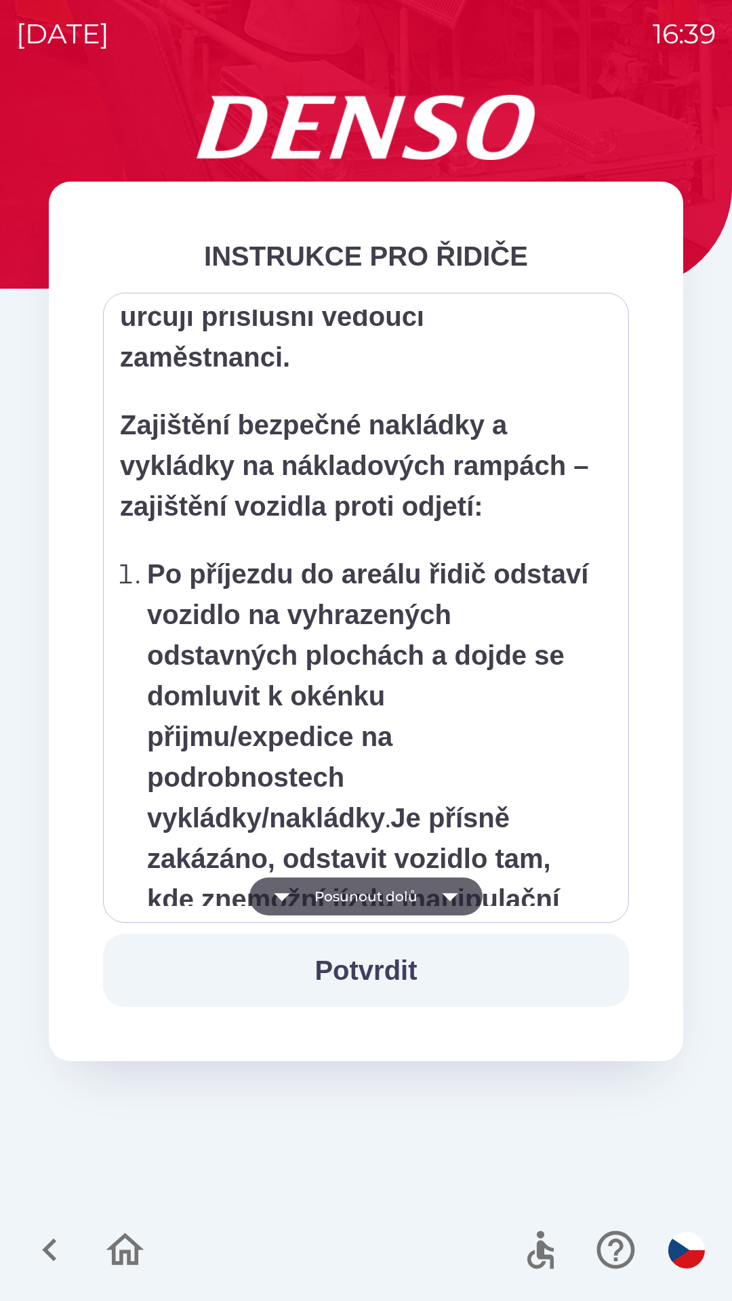
click at [379, 894] on button "Posunout dolů" at bounding box center [365, 897] width 233 height 38
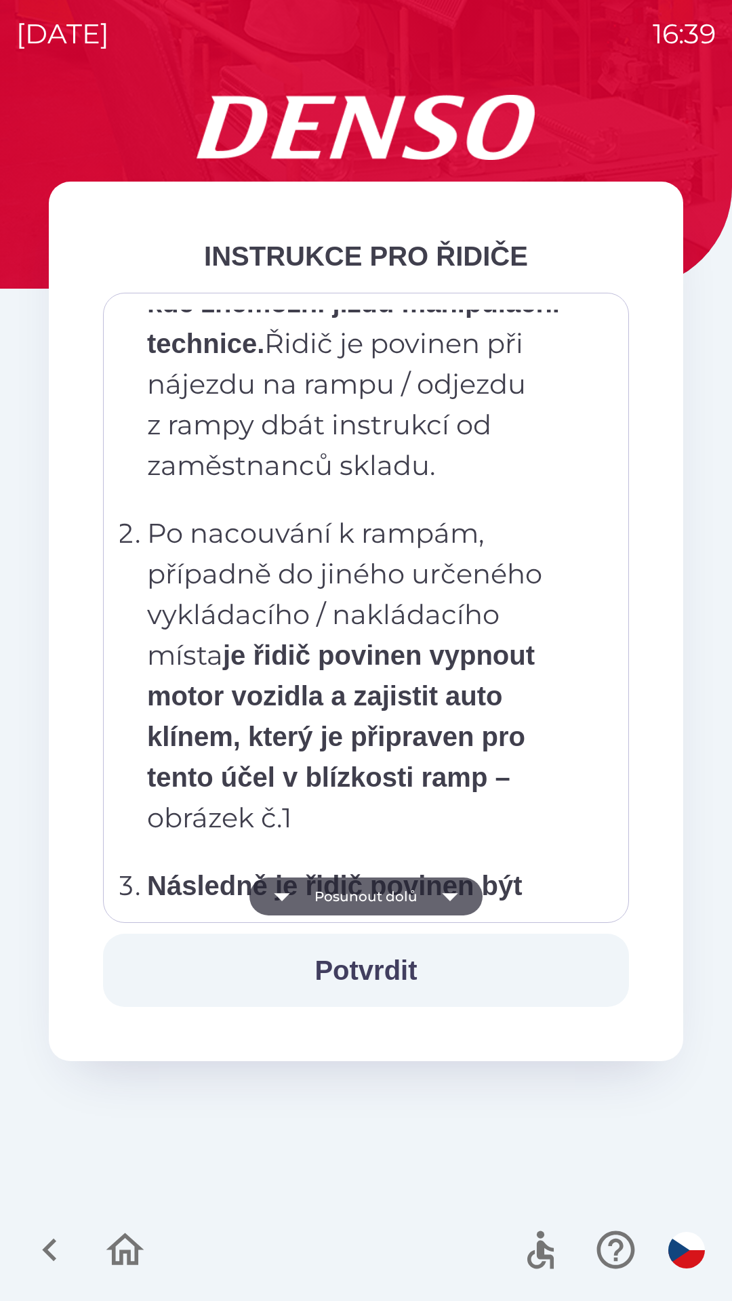
click at [380, 895] on button "Posunout dolů" at bounding box center [365, 897] width 233 height 38
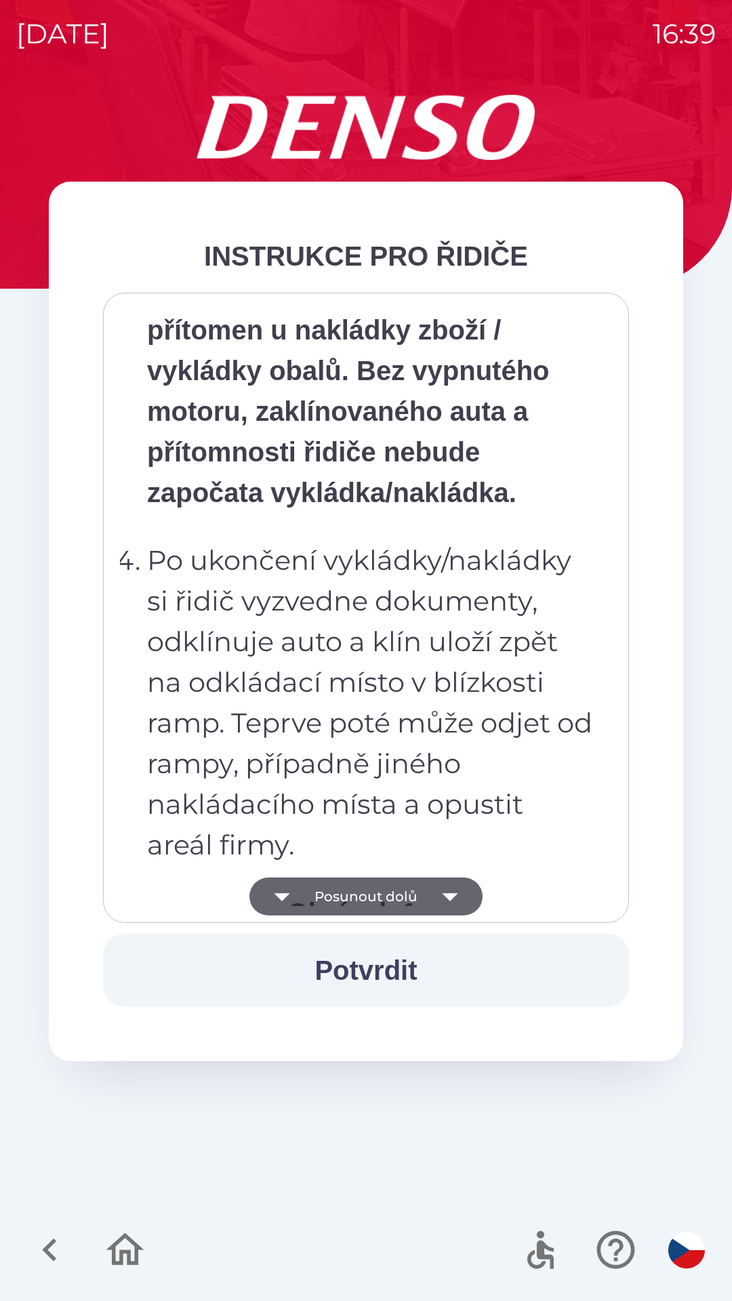
click at [379, 894] on button "Posunout dolů" at bounding box center [365, 897] width 233 height 38
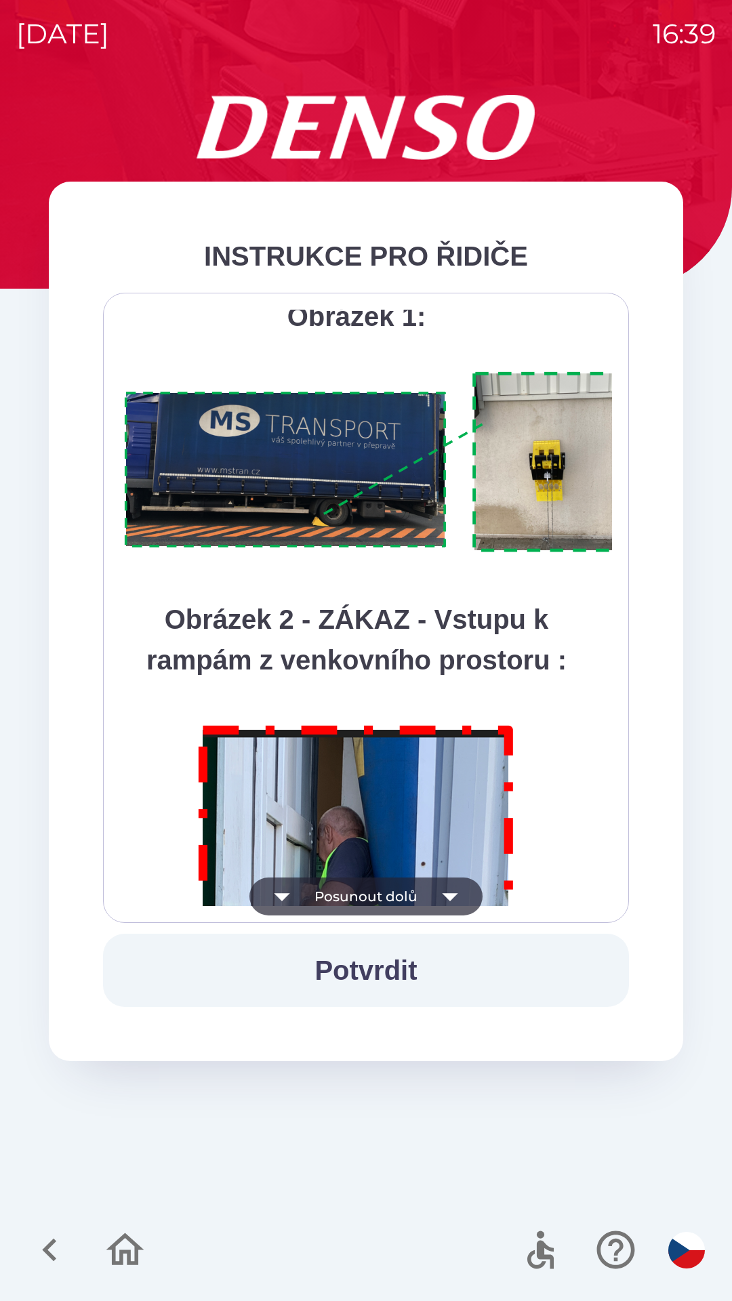
click at [376, 897] on button "Posunout dolů" at bounding box center [365, 897] width 233 height 38
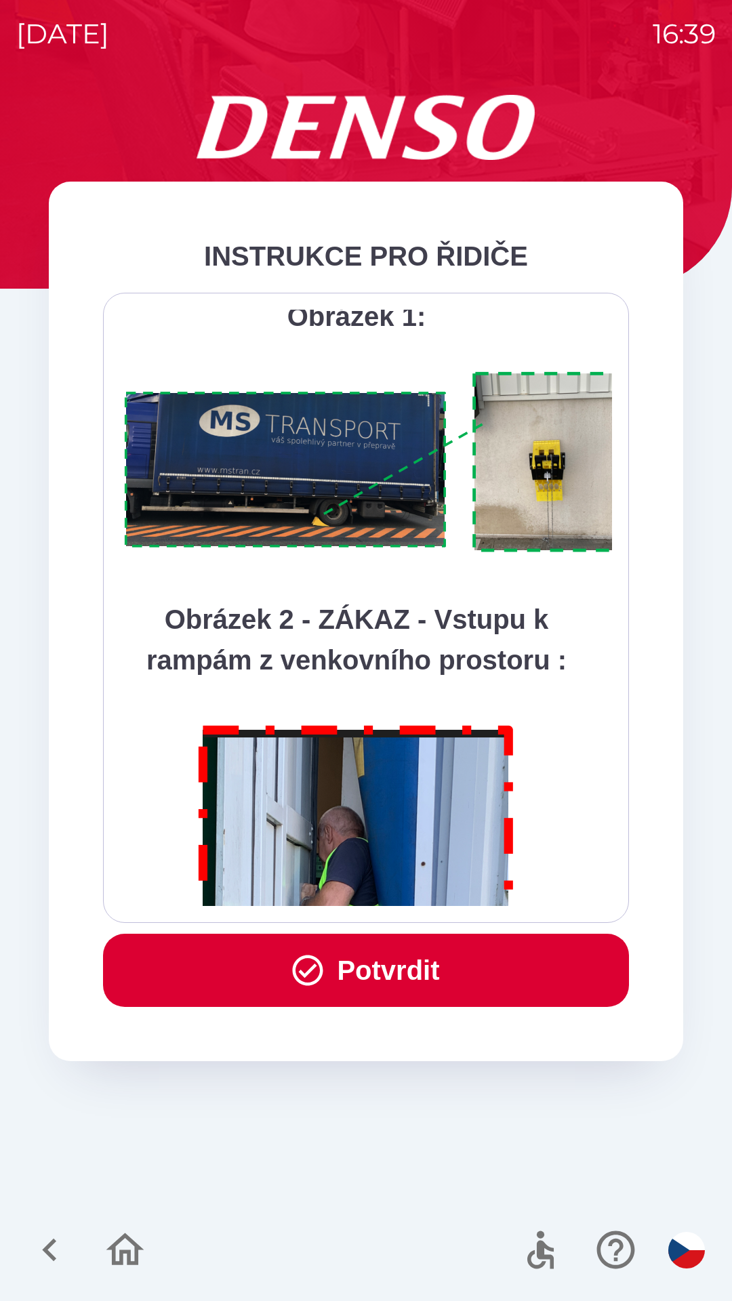
scroll to position [7616, 0]
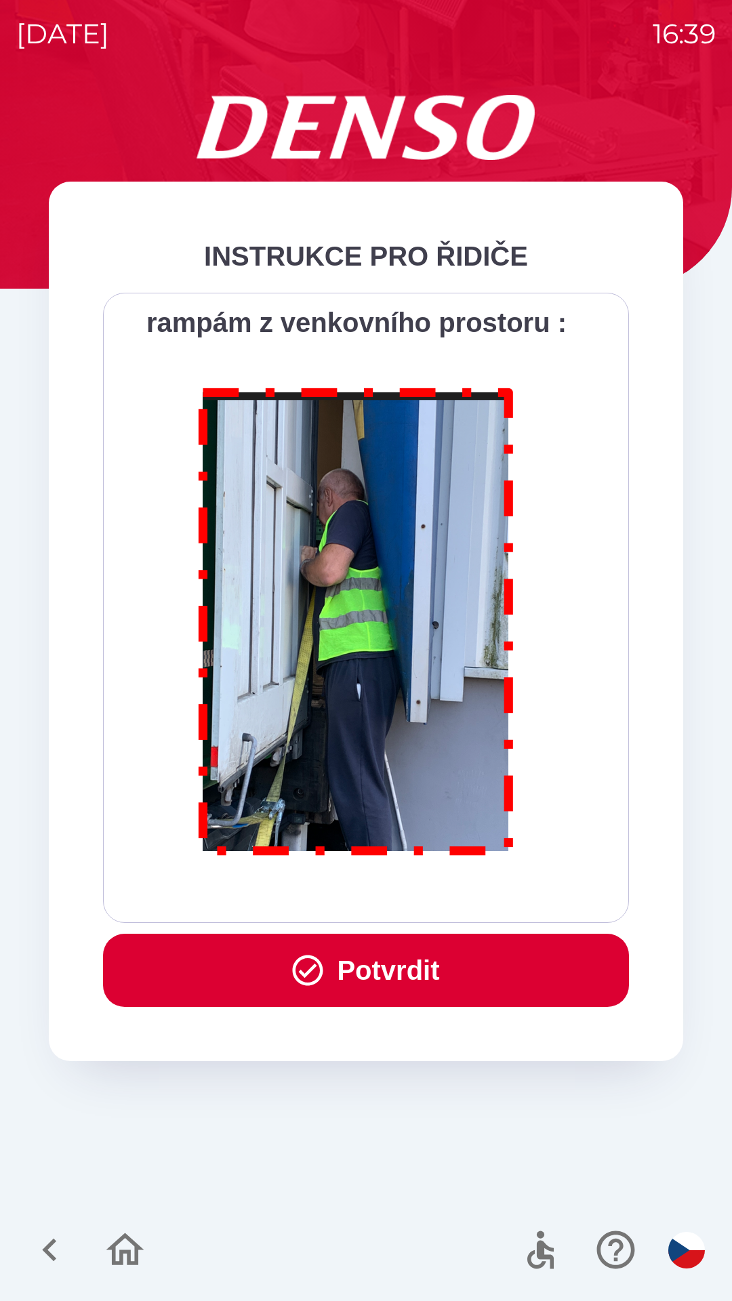
click at [377, 899] on div "Všichni řidiči přijíždějící do skladu firmy DENSO CZECH s.r.o. jsou po průjezdu…" at bounding box center [366, 608] width 492 height 596
click at [377, 901] on div "Všichni řidiči přijíždějící do skladu firmy DENSO CZECH s.r.o. jsou po průjezdu…" at bounding box center [366, 608] width 492 height 596
click at [394, 958] on button "Potvrdit" at bounding box center [366, 970] width 526 height 73
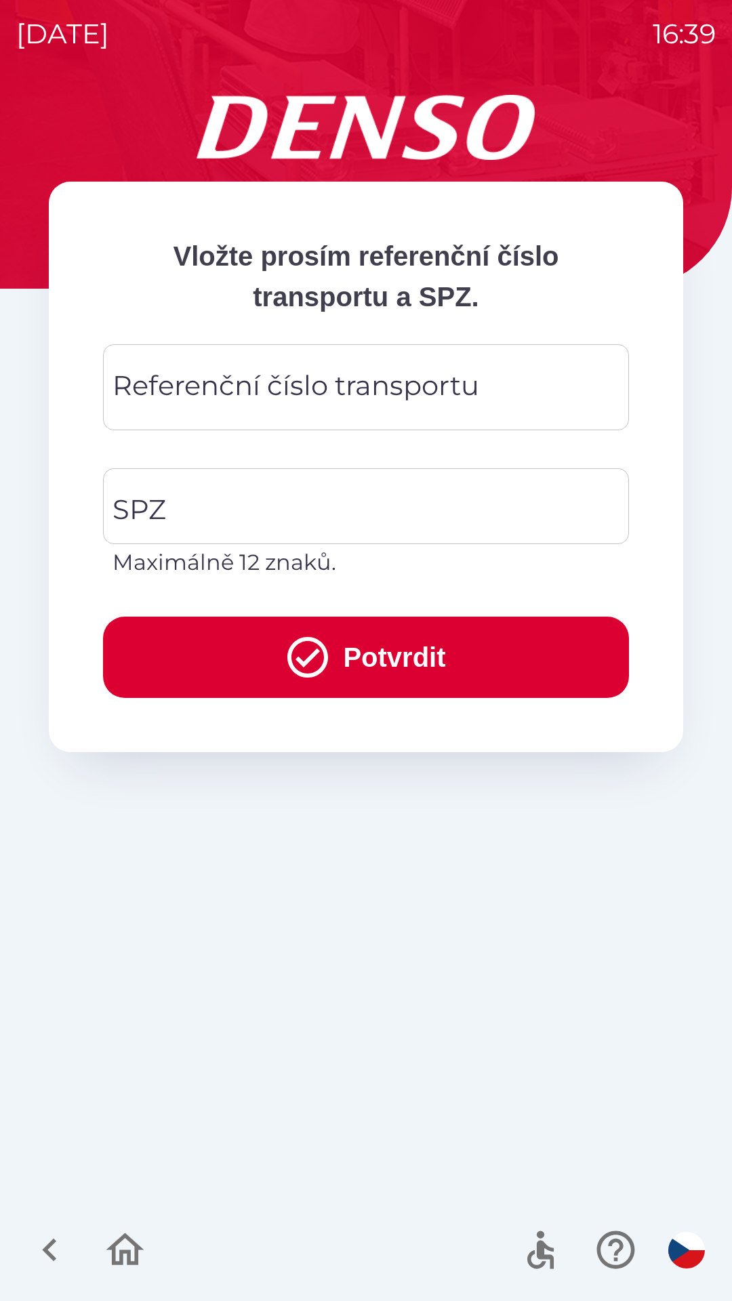
click at [274, 377] on div "Referenční číslo transportu Referenční číslo transportu" at bounding box center [366, 387] width 526 height 86
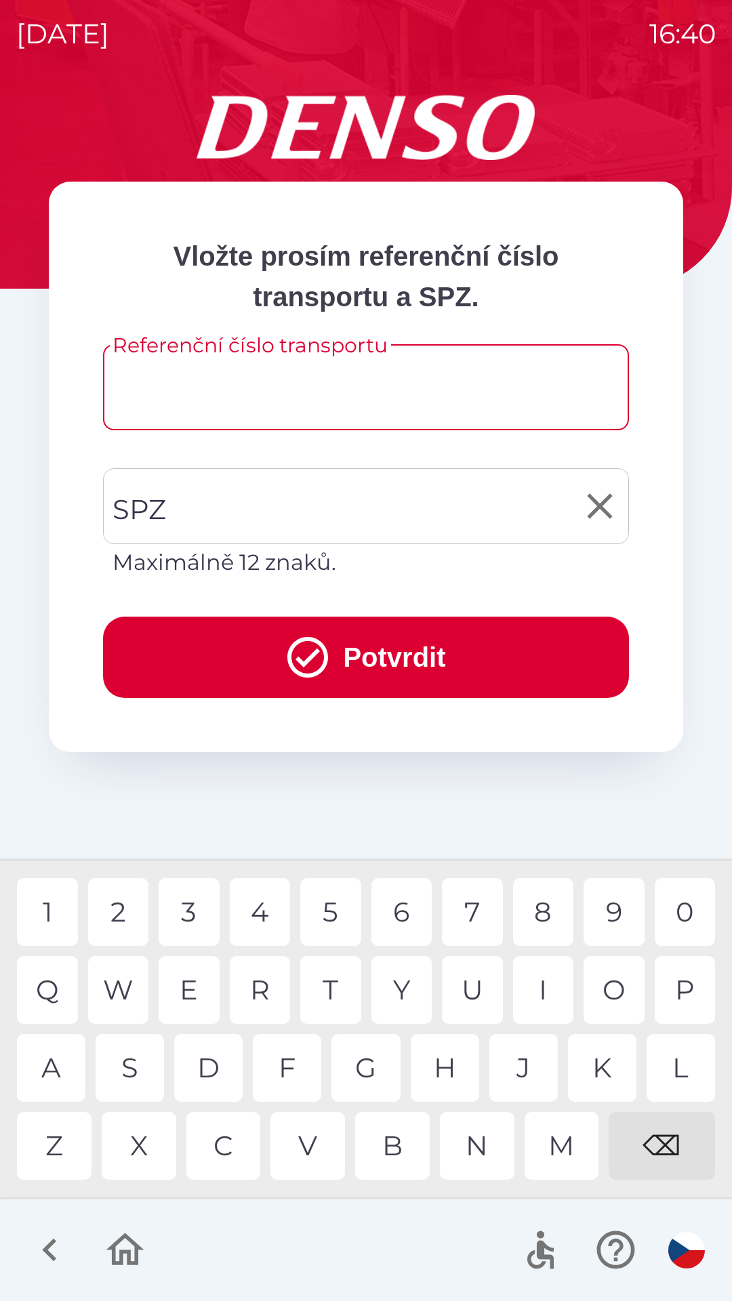
click at [162, 502] on div "SPZ SPZ Maximálně 12 znaků." at bounding box center [366, 523] width 526 height 110
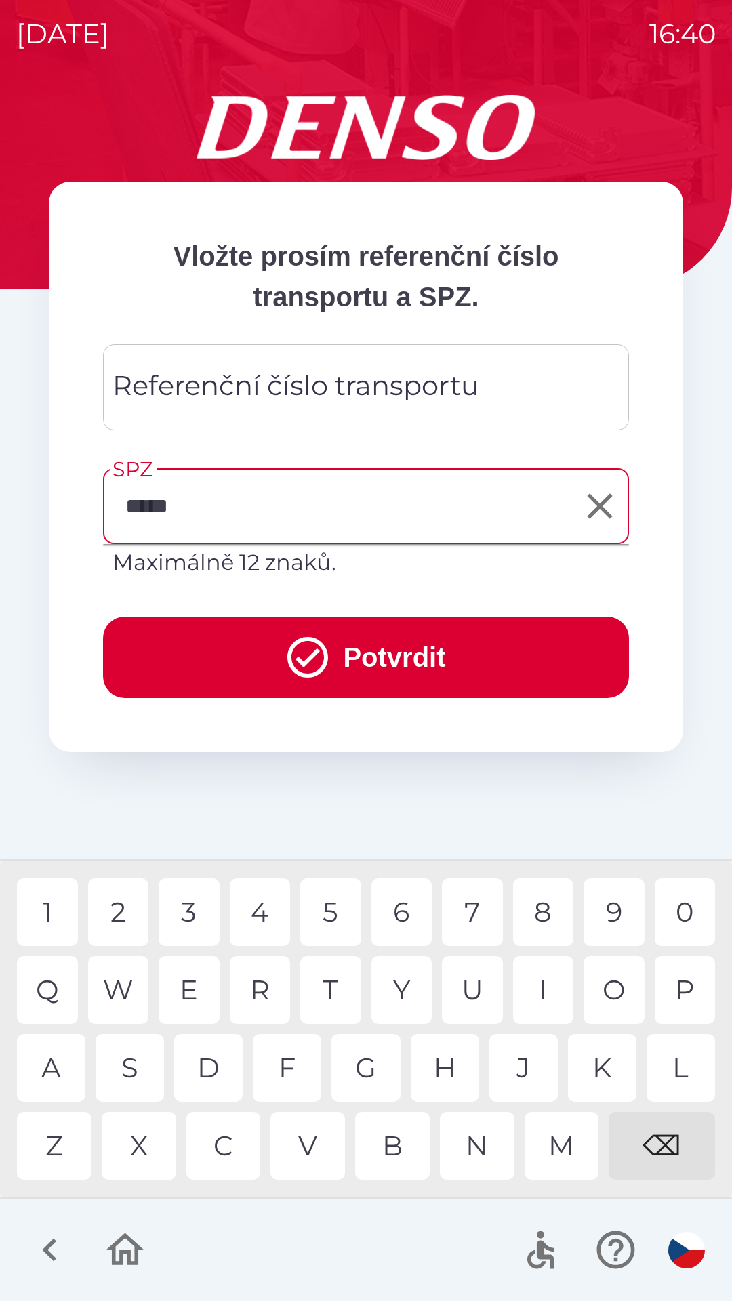
click at [403, 901] on div "6" at bounding box center [401, 912] width 61 height 68
type input "*******"
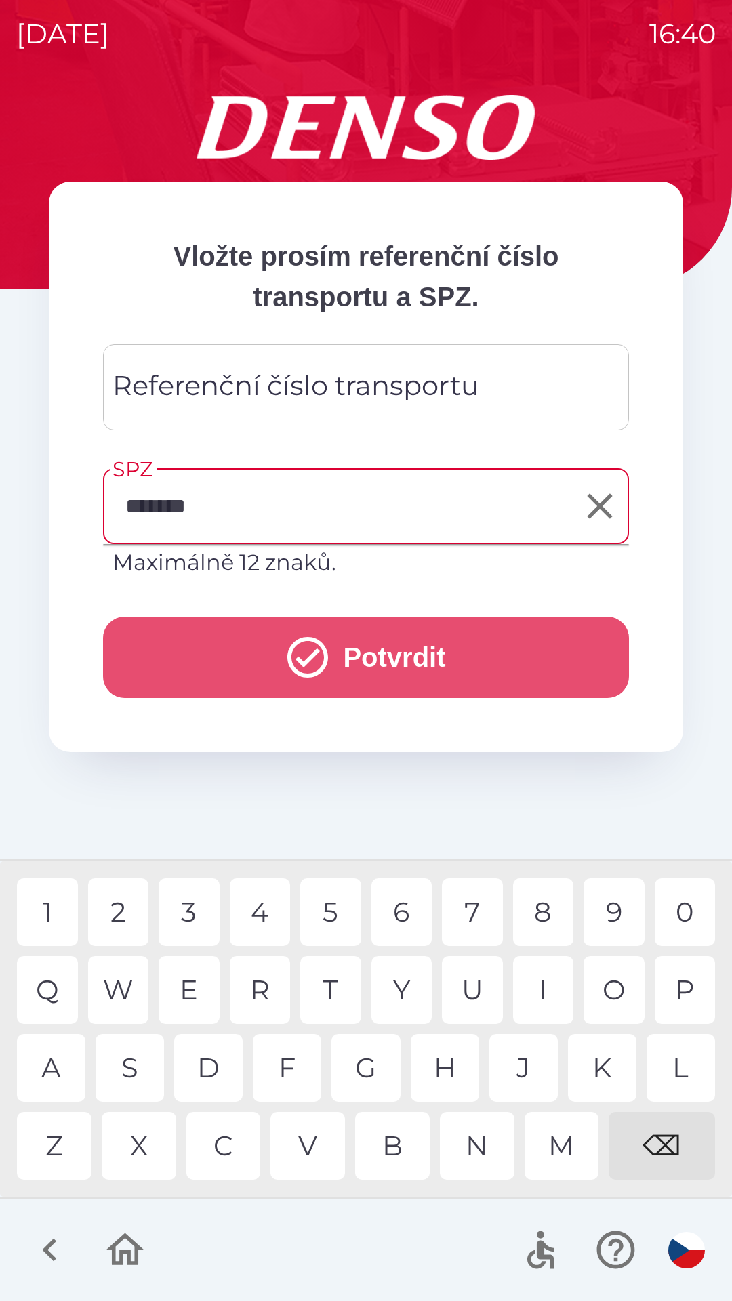
click at [367, 645] on button "Potvrdit" at bounding box center [366, 657] width 526 height 81
